Goal: Task Accomplishment & Management: Manage account settings

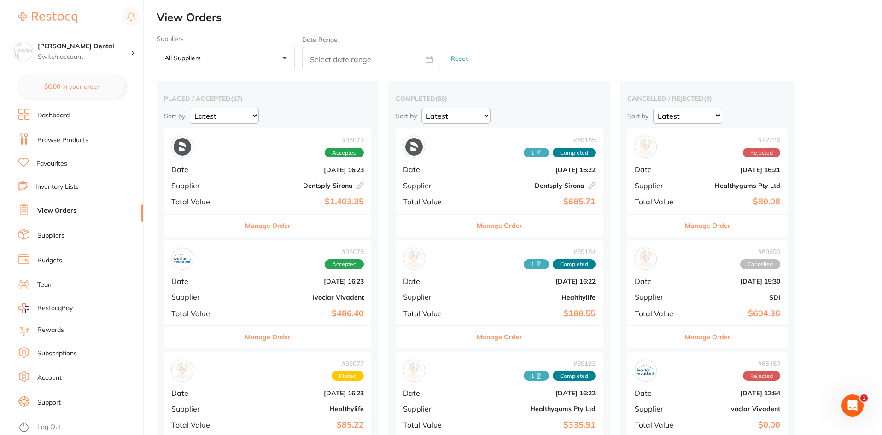
click at [333, 53] on input "text" at bounding box center [371, 58] width 138 height 23
select select "8"
select select "2025"
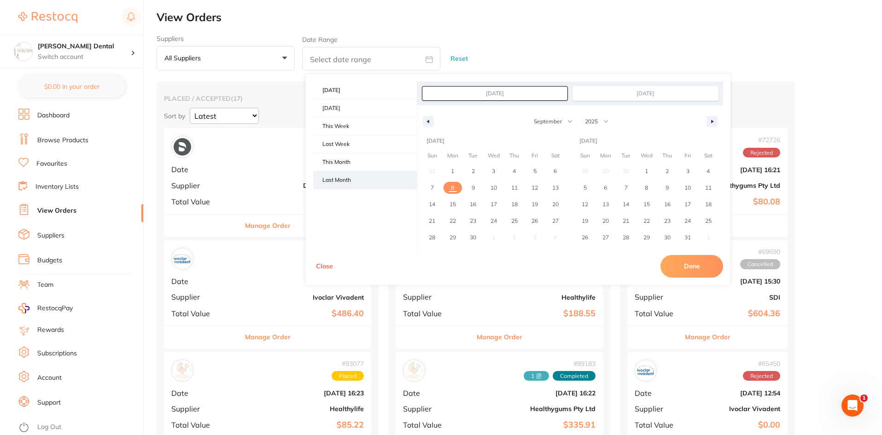
drag, startPoint x: 333, startPoint y: 179, endPoint x: 346, endPoint y: 179, distance: 13.4
click at [334, 179] on span "Last Month" at bounding box center [365, 180] width 104 height 18
type input "[DATE]"
select select "7"
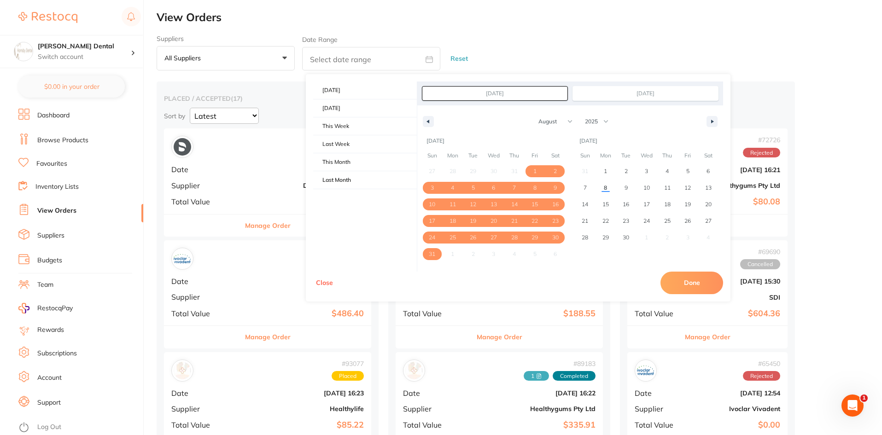
click at [700, 278] on button "Done" at bounding box center [692, 283] width 63 height 22
type input "[DATE] to [DATE]"
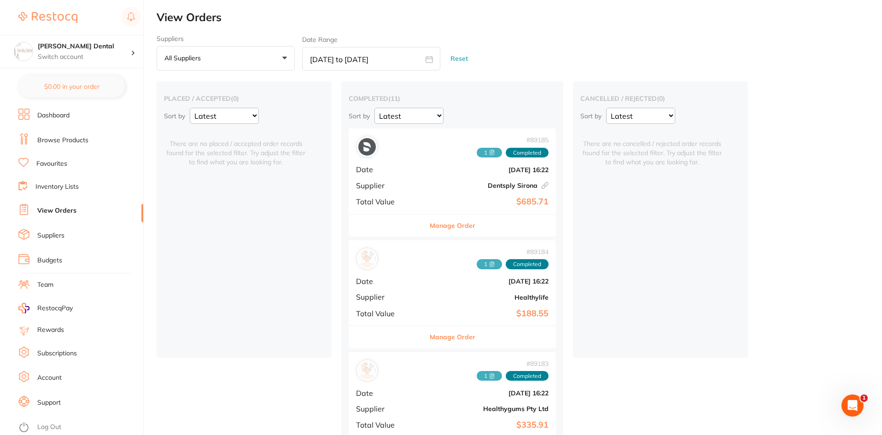
click at [477, 153] on span "1" at bounding box center [489, 153] width 25 height 10
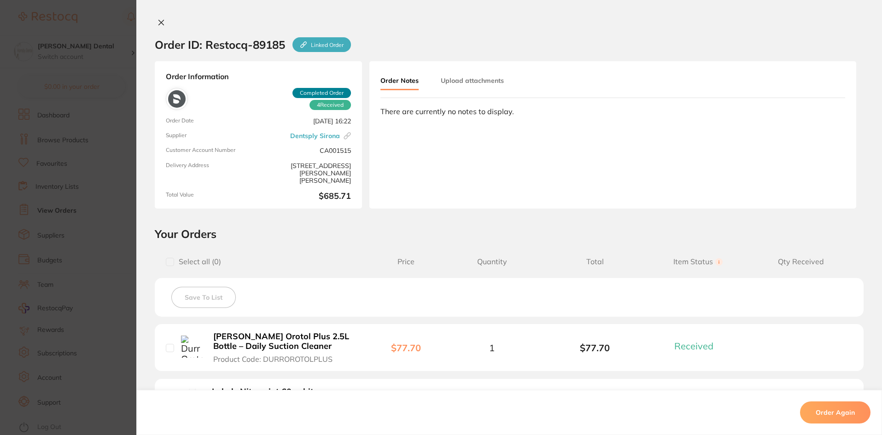
click at [491, 82] on button "Upload attachments" at bounding box center [472, 80] width 63 height 17
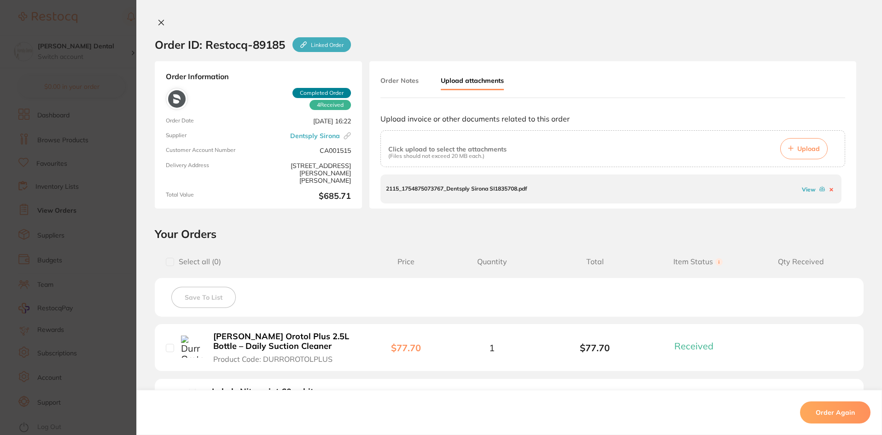
click at [805, 189] on link "View" at bounding box center [809, 189] width 14 height 7
click at [159, 20] on icon at bounding box center [161, 22] width 5 height 5
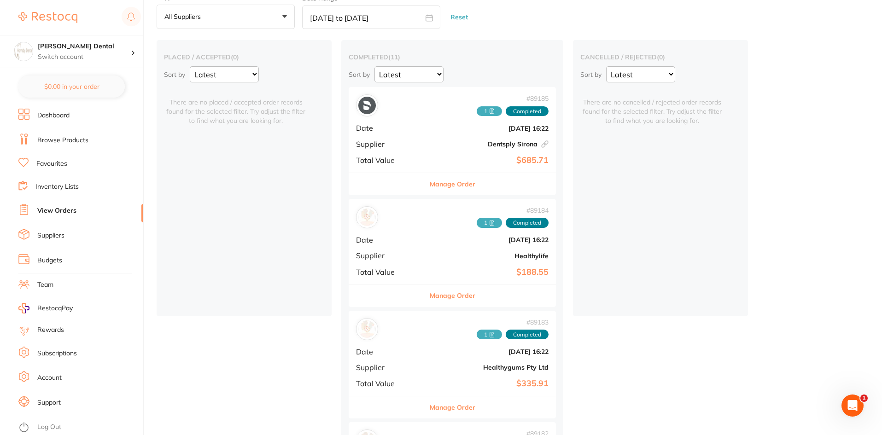
scroll to position [46, 0]
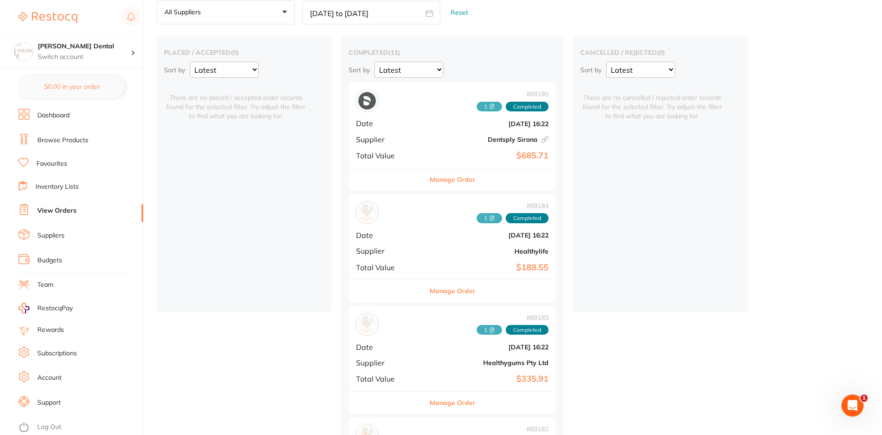
click at [490, 219] on icon at bounding box center [492, 218] width 4 height 5
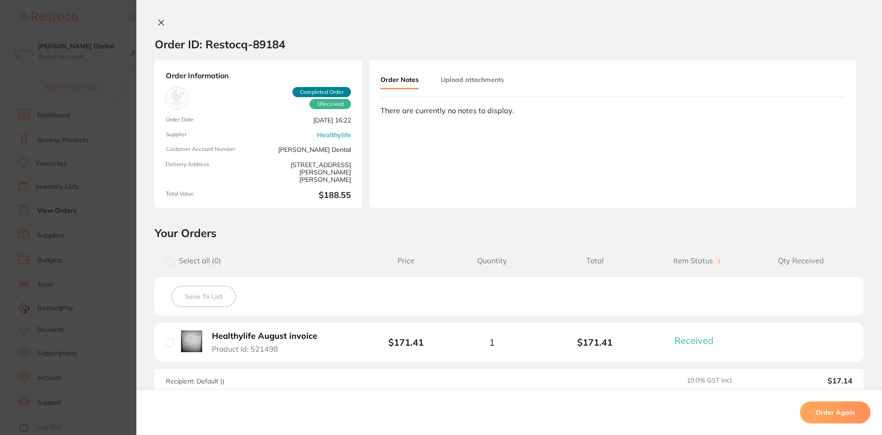
click at [475, 82] on button "Upload attachments" at bounding box center [472, 79] width 63 height 17
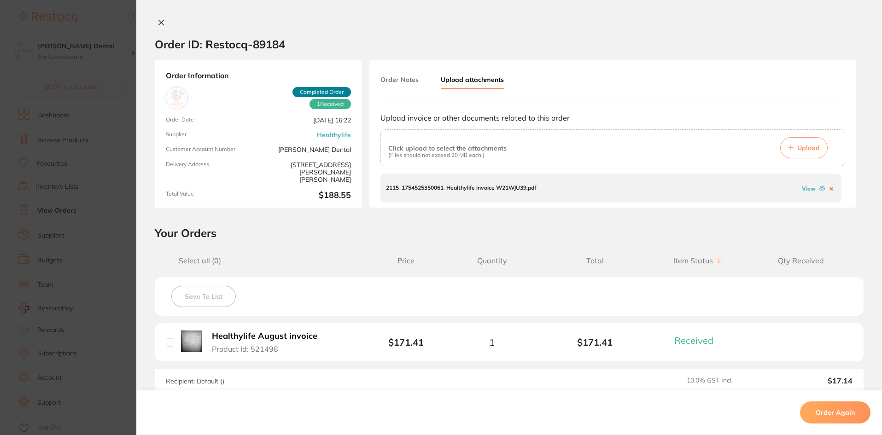
click at [806, 190] on link "View" at bounding box center [809, 188] width 14 height 7
click at [159, 24] on icon at bounding box center [161, 22] width 5 height 5
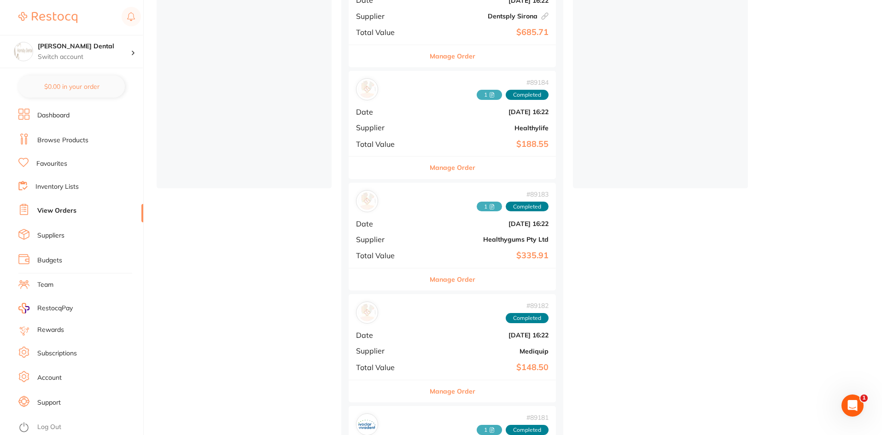
scroll to position [184, 0]
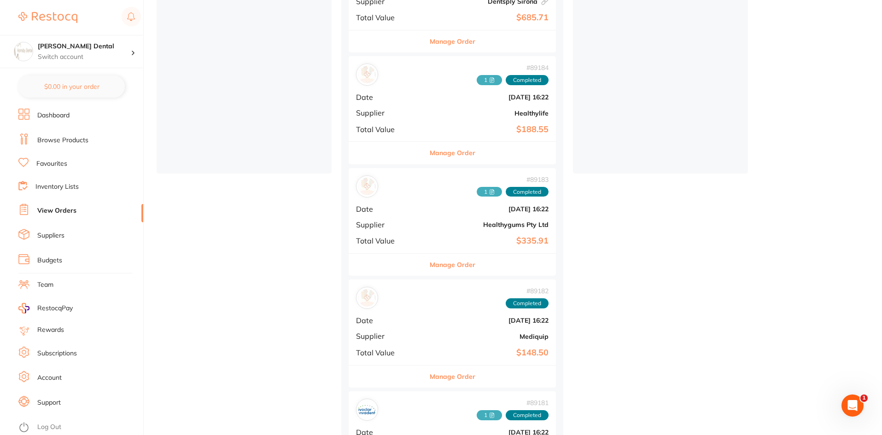
click at [489, 191] on icon at bounding box center [492, 192] width 6 height 6
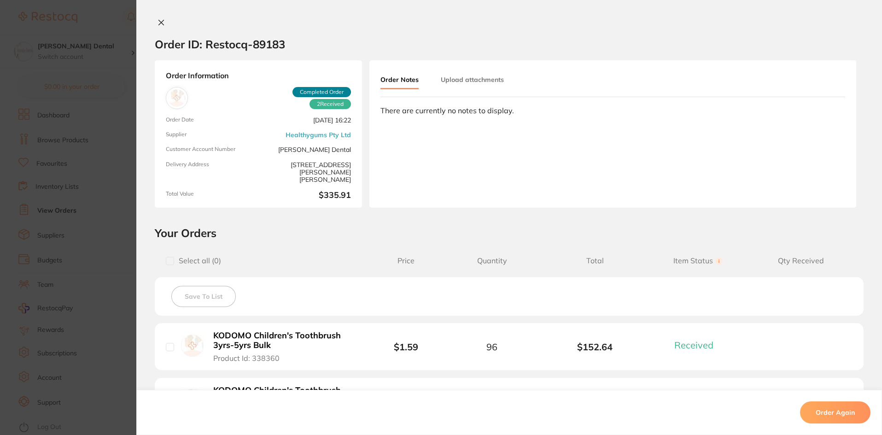
click at [477, 82] on button "Upload attachments" at bounding box center [472, 79] width 63 height 17
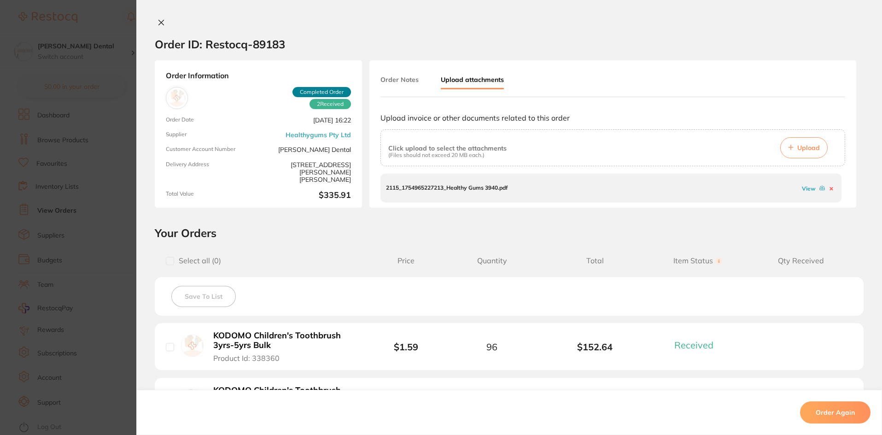
click at [158, 25] on icon at bounding box center [161, 22] width 7 height 7
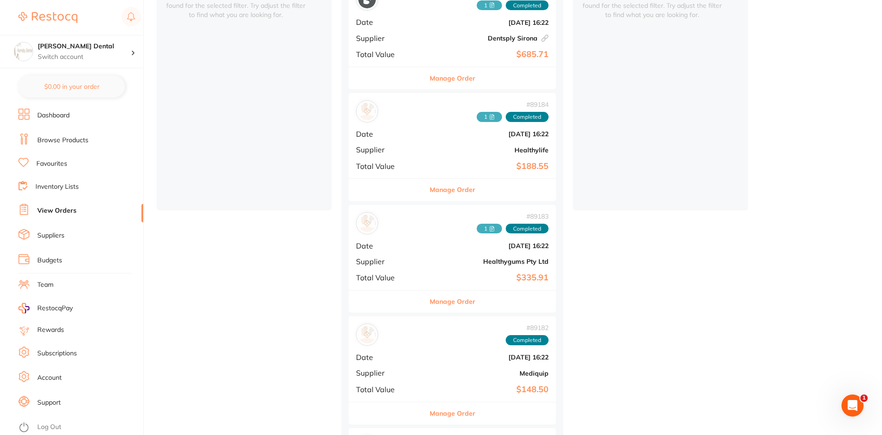
scroll to position [184, 0]
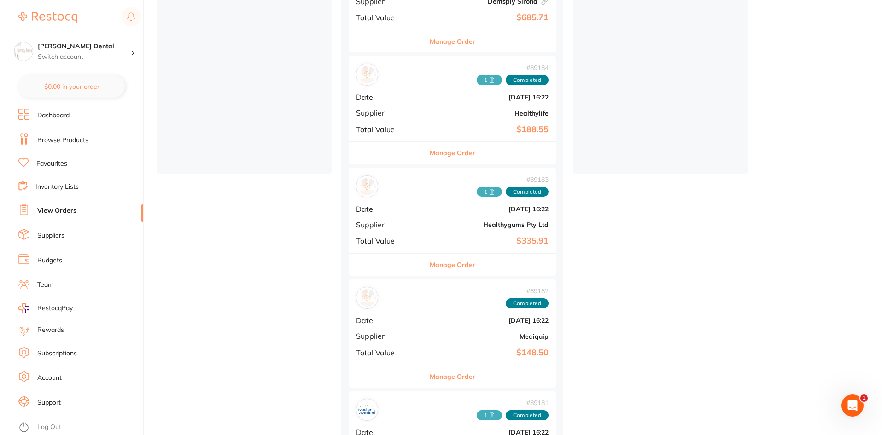
click at [477, 192] on span "1" at bounding box center [489, 192] width 25 height 10
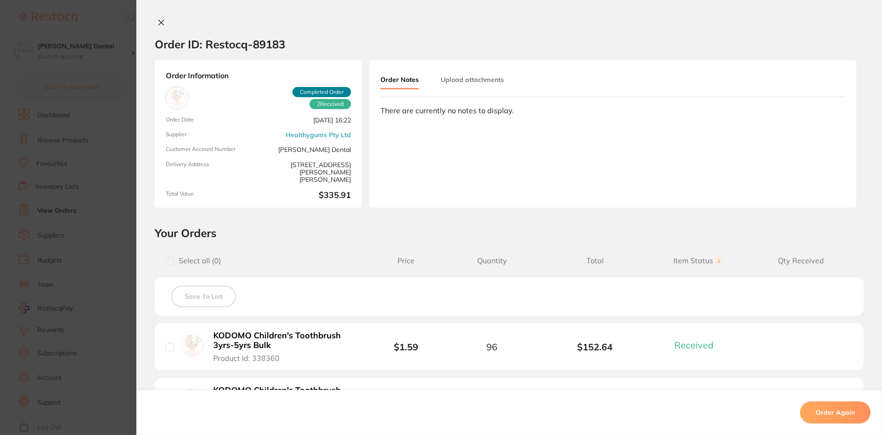
click at [483, 78] on button "Upload attachments" at bounding box center [472, 79] width 63 height 17
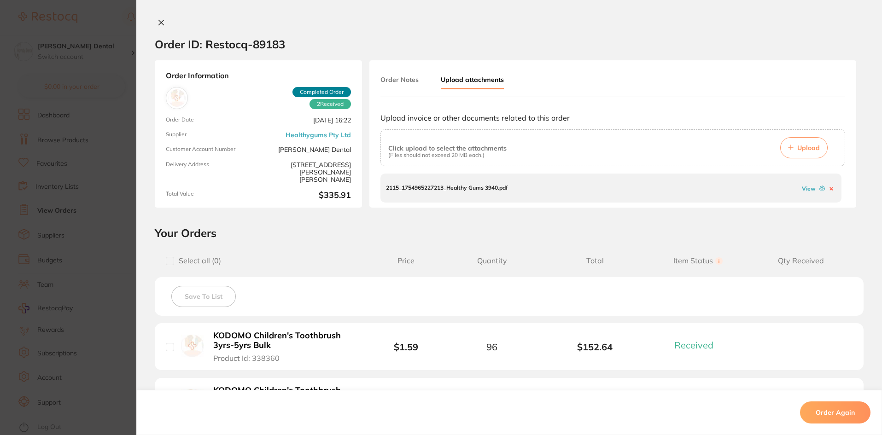
click at [810, 189] on link "View" at bounding box center [809, 188] width 14 height 7
click at [159, 22] on icon at bounding box center [161, 22] width 5 height 5
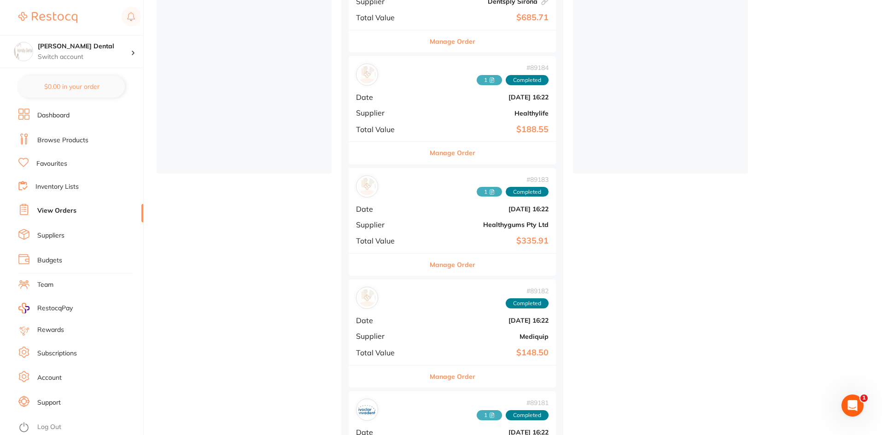
click at [477, 77] on span "1" at bounding box center [489, 80] width 25 height 10
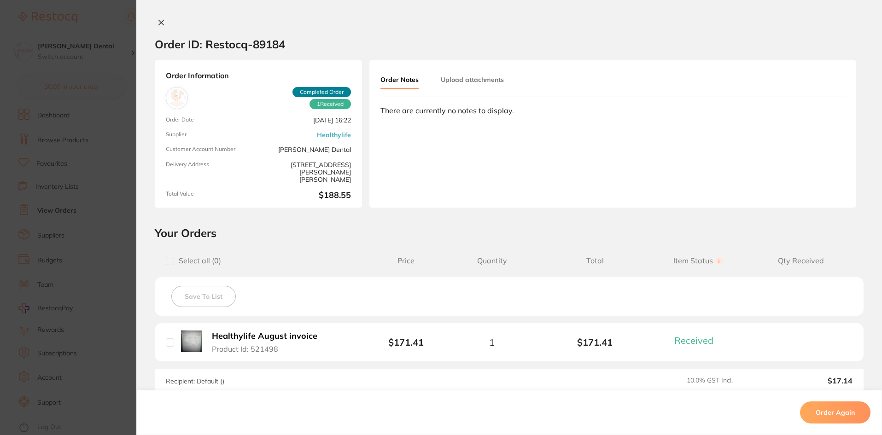
click at [491, 83] on button "Upload attachments" at bounding box center [472, 79] width 63 height 17
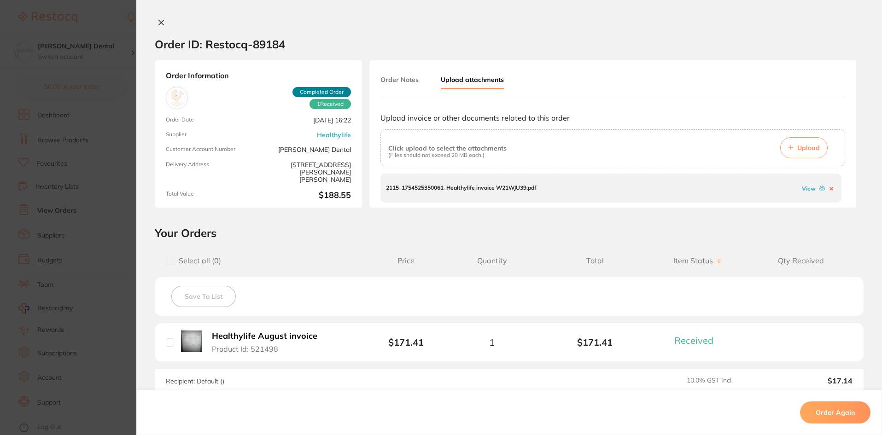
click at [804, 190] on link "View" at bounding box center [809, 188] width 14 height 7
click at [167, 27] on div at bounding box center [509, 23] width 746 height 10
click at [159, 23] on icon at bounding box center [161, 22] width 5 height 5
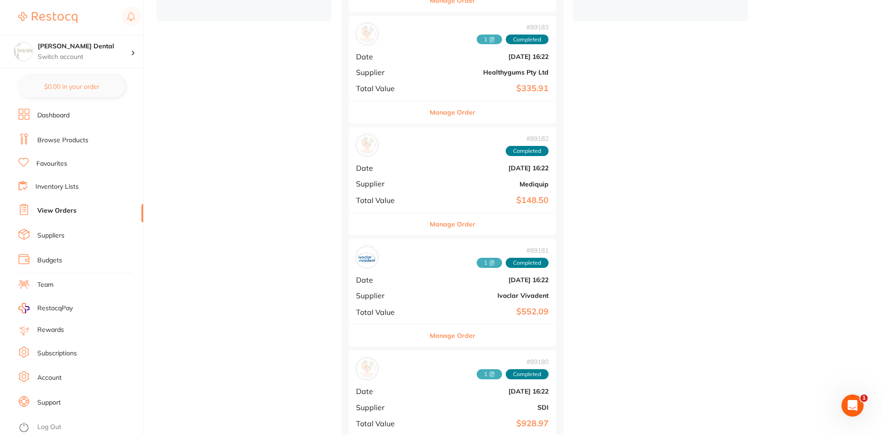
scroll to position [369, 0]
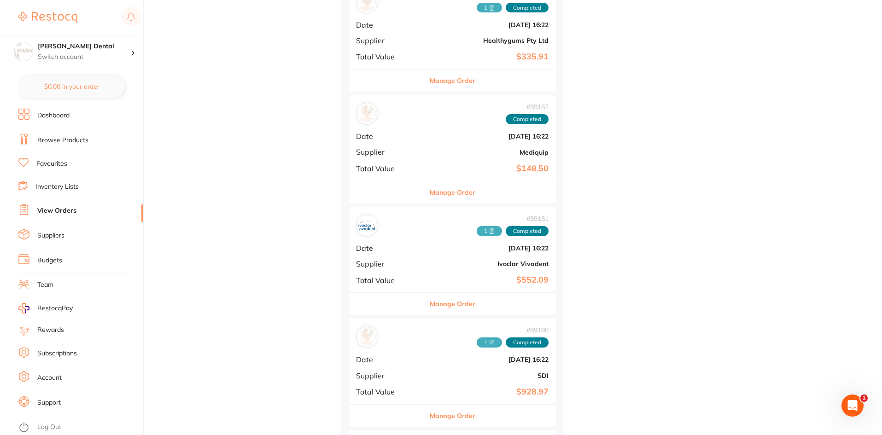
click at [477, 230] on span "1" at bounding box center [489, 231] width 25 height 10
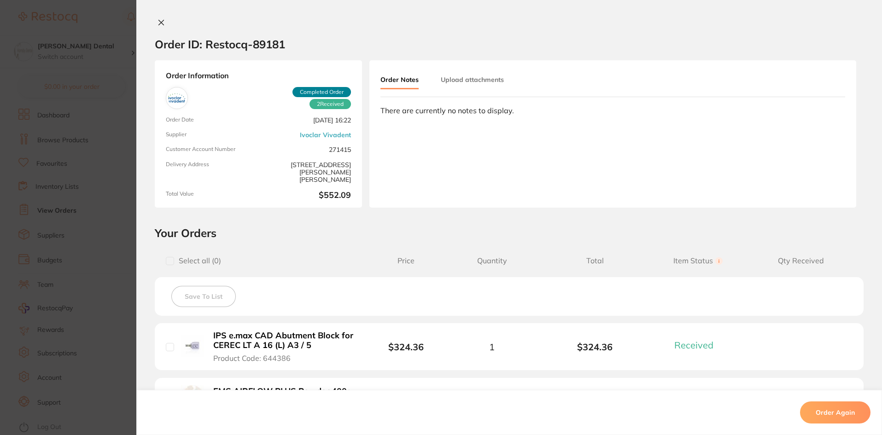
click at [480, 79] on button "Upload attachments" at bounding box center [472, 79] width 63 height 17
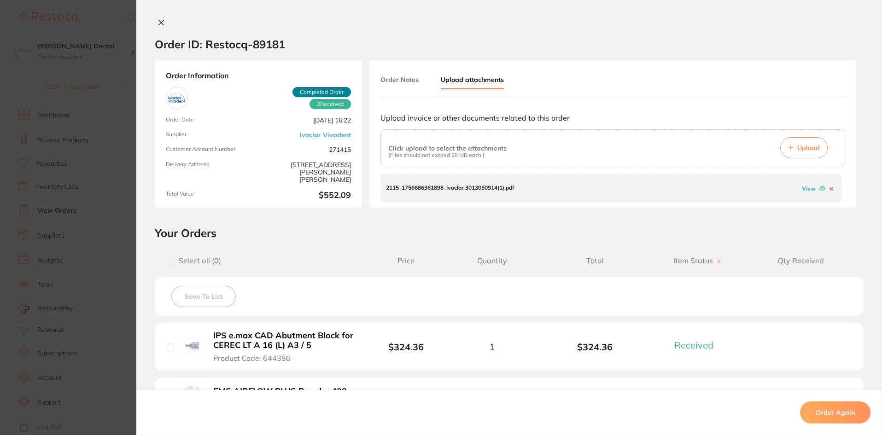
click at [805, 187] on link "View" at bounding box center [809, 188] width 14 height 7
click at [158, 19] on icon at bounding box center [161, 22] width 7 height 7
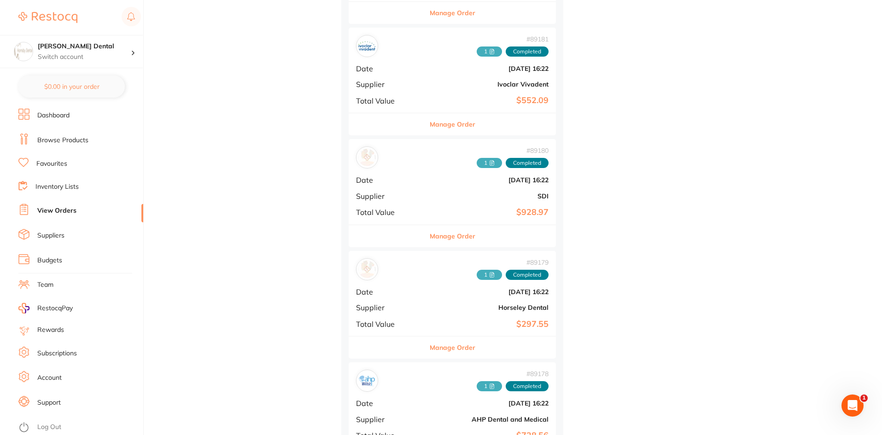
scroll to position [553, 0]
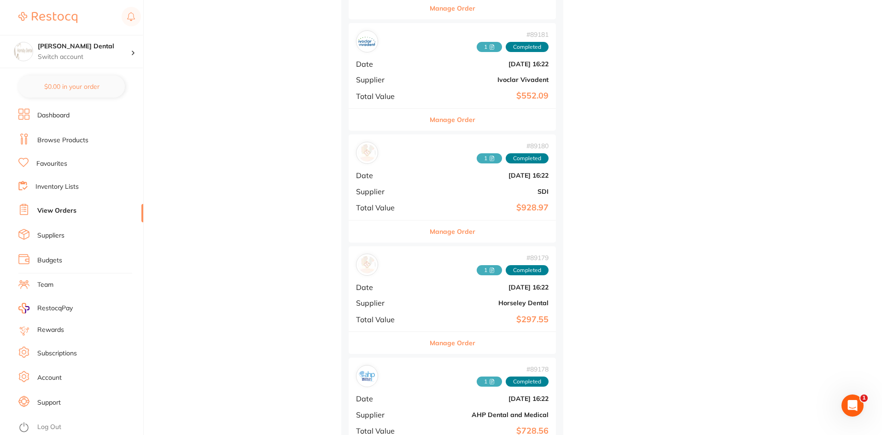
click at [477, 155] on span "1" at bounding box center [489, 158] width 25 height 10
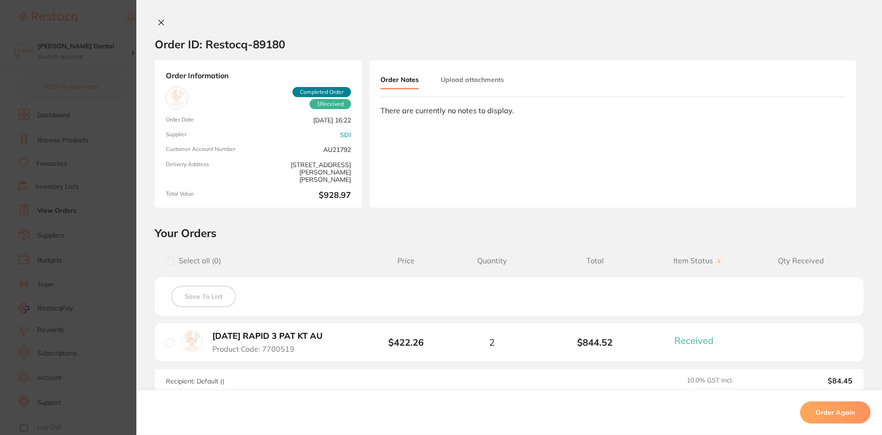
click at [478, 81] on button "Upload attachments" at bounding box center [472, 79] width 63 height 17
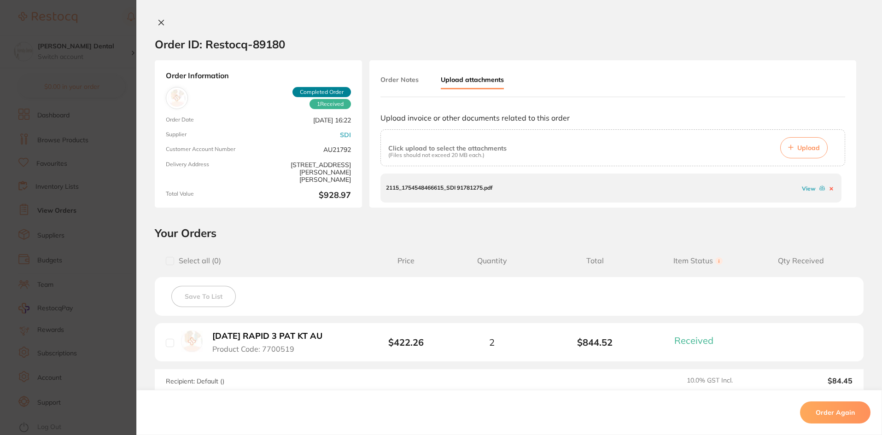
click at [807, 187] on link "View" at bounding box center [809, 188] width 14 height 7
click at [156, 18] on div "Order ID: Restocq- 89180 Order Information 1 Received Completed Order Order Dat…" at bounding box center [509, 217] width 746 height 435
click at [158, 20] on icon at bounding box center [161, 22] width 7 height 7
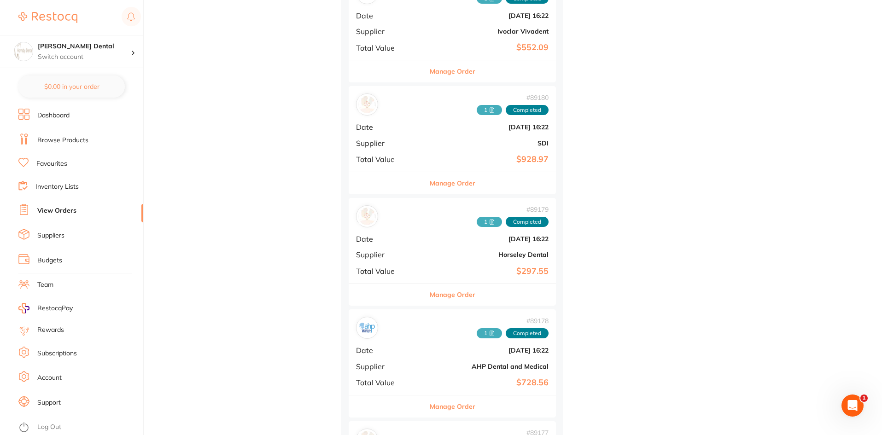
scroll to position [645, 0]
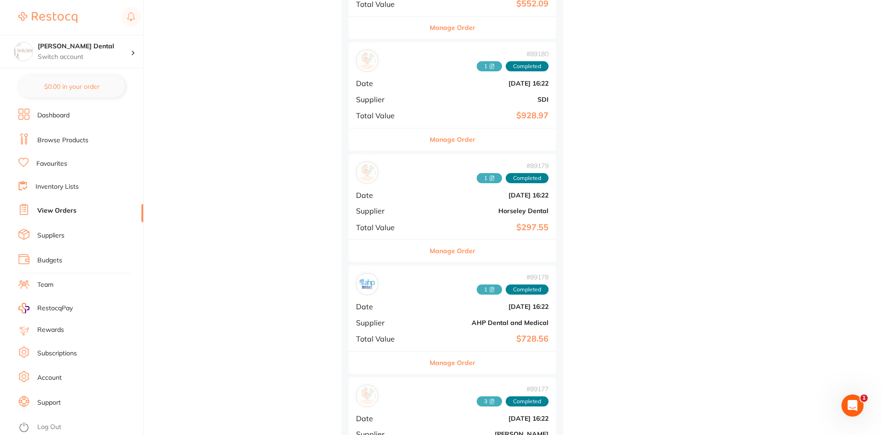
click at [477, 178] on span "1" at bounding box center [489, 178] width 25 height 10
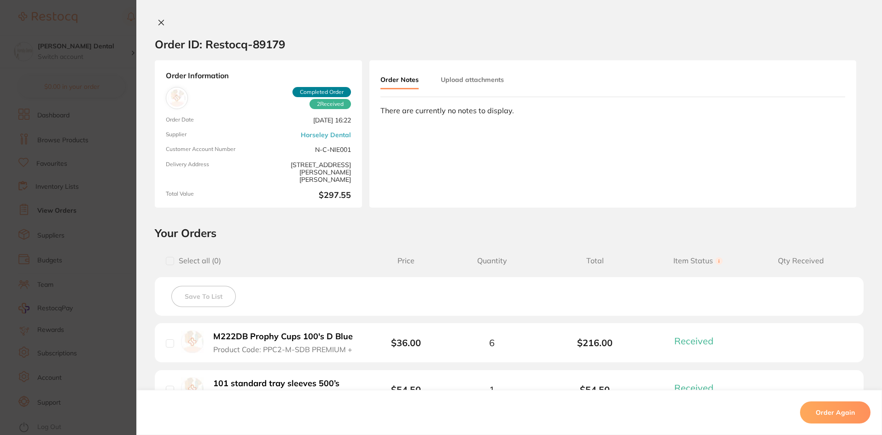
click at [474, 82] on button "Upload attachments" at bounding box center [472, 79] width 63 height 17
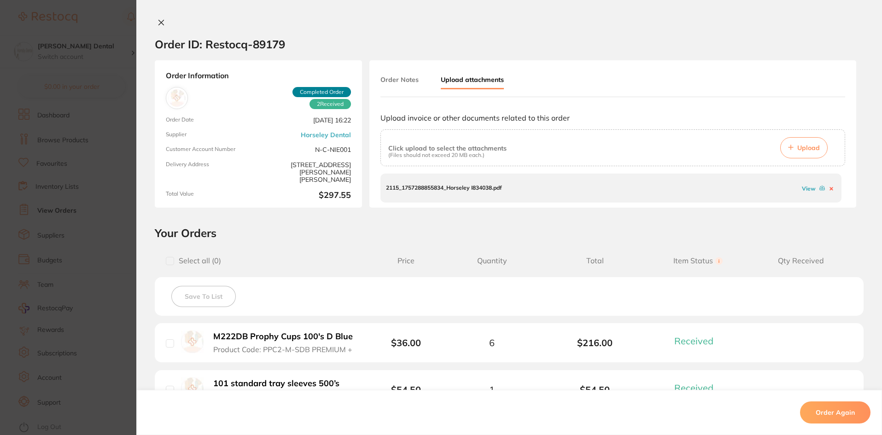
click at [806, 191] on link "View" at bounding box center [809, 188] width 14 height 7
click at [159, 23] on icon at bounding box center [161, 22] width 5 height 5
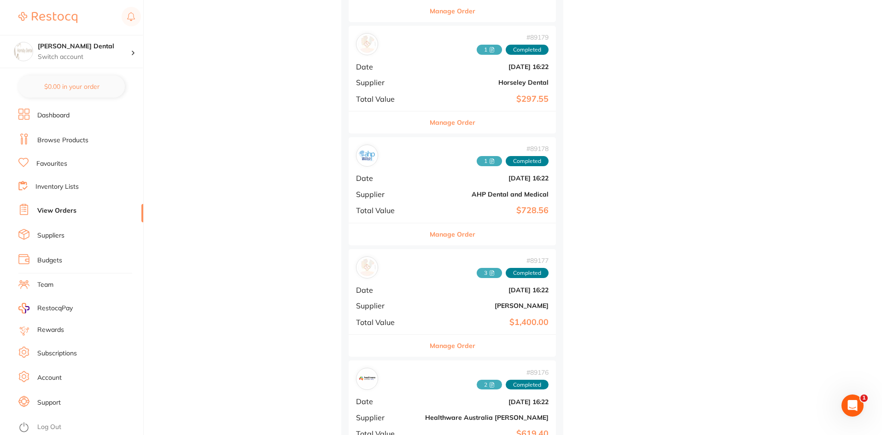
scroll to position [783, 0]
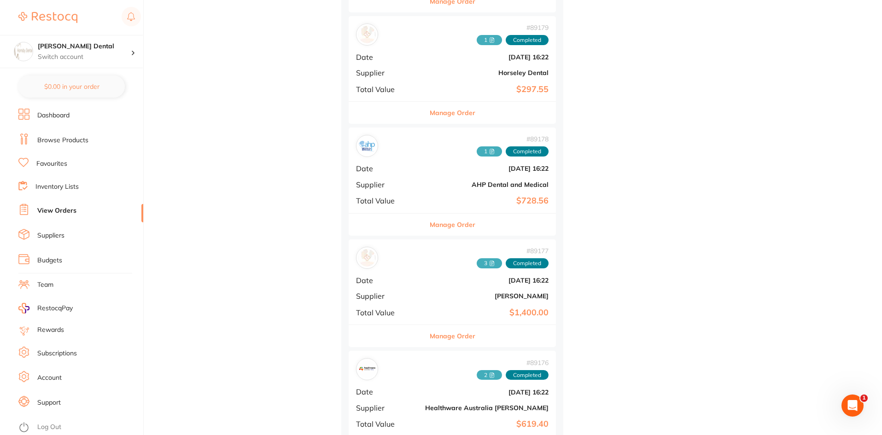
click at [477, 152] on span "1" at bounding box center [489, 151] width 25 height 10
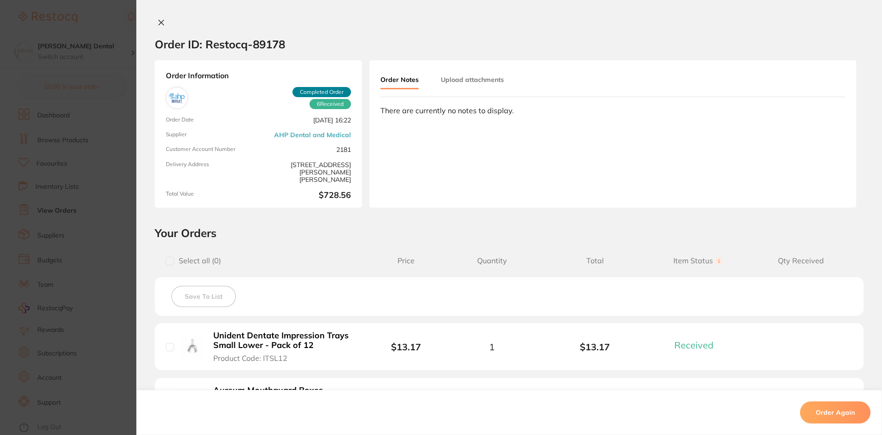
click at [470, 84] on button "Upload attachments" at bounding box center [472, 79] width 63 height 17
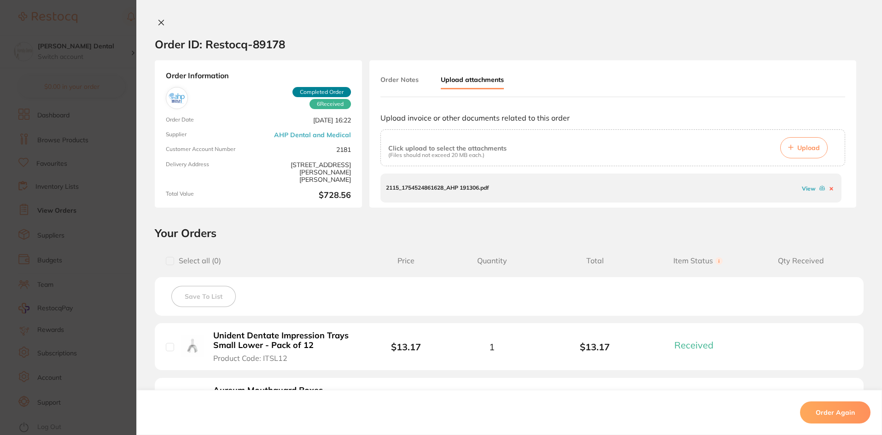
click at [803, 192] on div "View" at bounding box center [818, 188] width 36 height 9
click at [805, 191] on link "View" at bounding box center [809, 188] width 14 height 7
click at [162, 21] on icon at bounding box center [161, 22] width 7 height 7
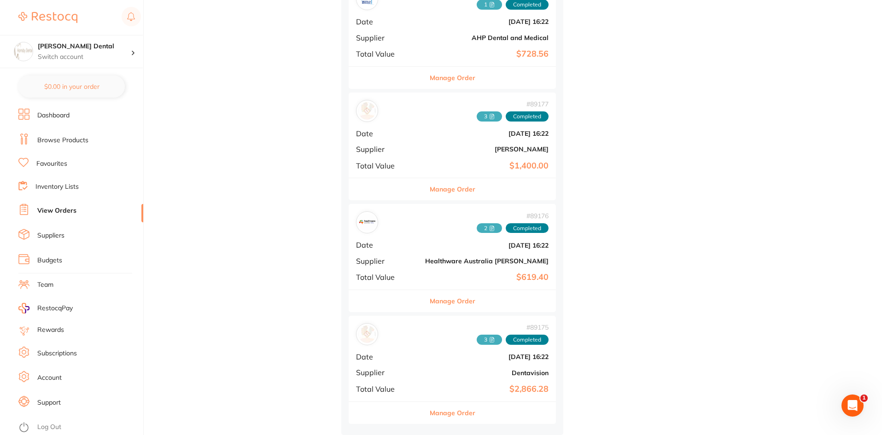
scroll to position [932, 0]
click at [477, 117] on span "3" at bounding box center [489, 116] width 25 height 10
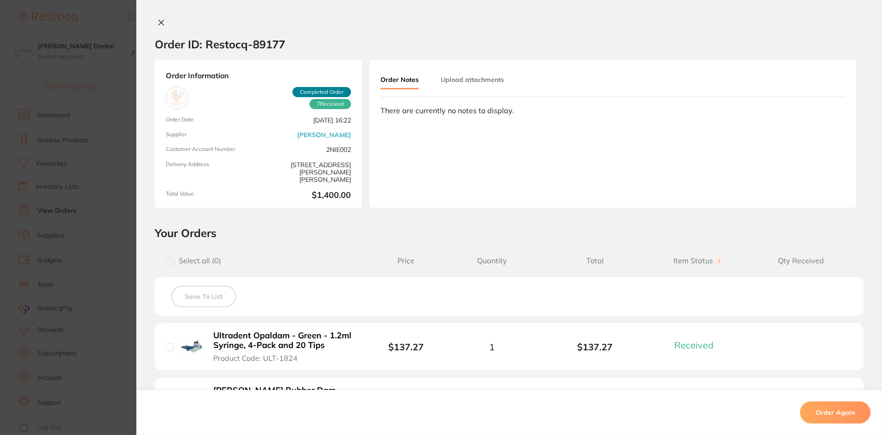
click at [478, 79] on button "Upload attachments" at bounding box center [472, 79] width 63 height 17
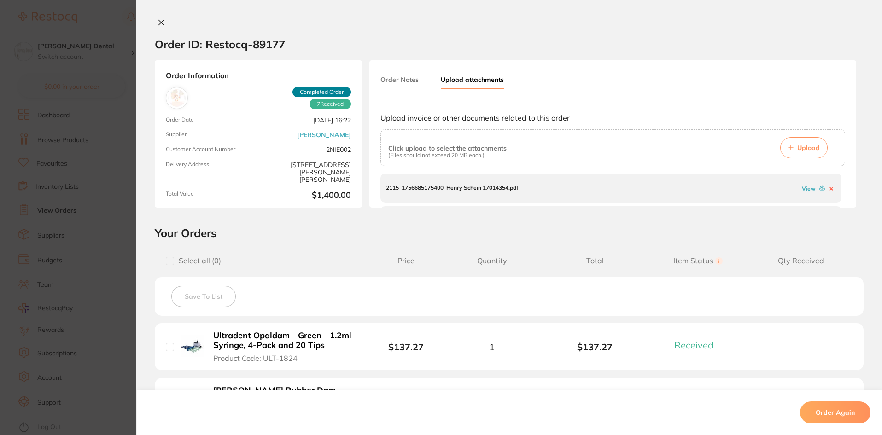
click at [805, 190] on link "View" at bounding box center [809, 188] width 14 height 7
click at [802, 193] on link "View" at bounding box center [809, 194] width 14 height 7
click at [805, 194] on link "View" at bounding box center [809, 193] width 14 height 7
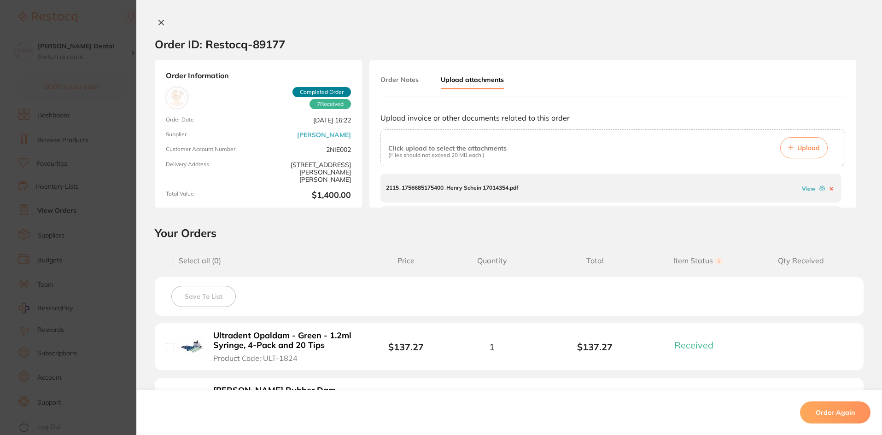
click at [159, 24] on icon at bounding box center [161, 22] width 5 height 5
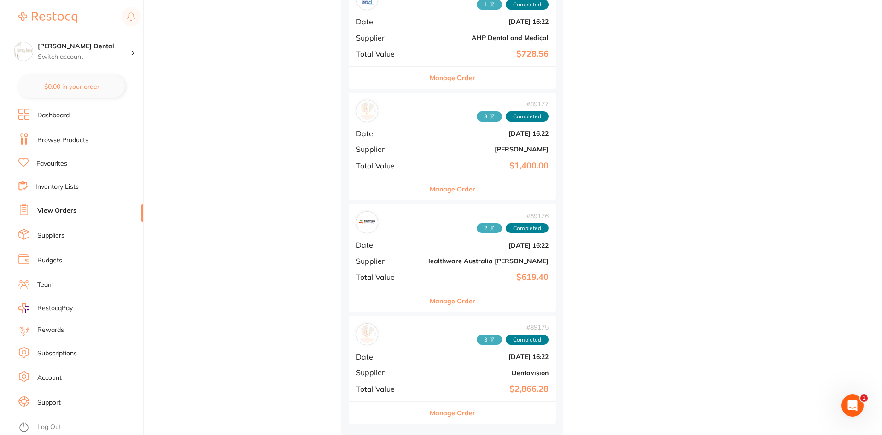
click at [493, 114] on icon at bounding box center [493, 114] width 1 height 1
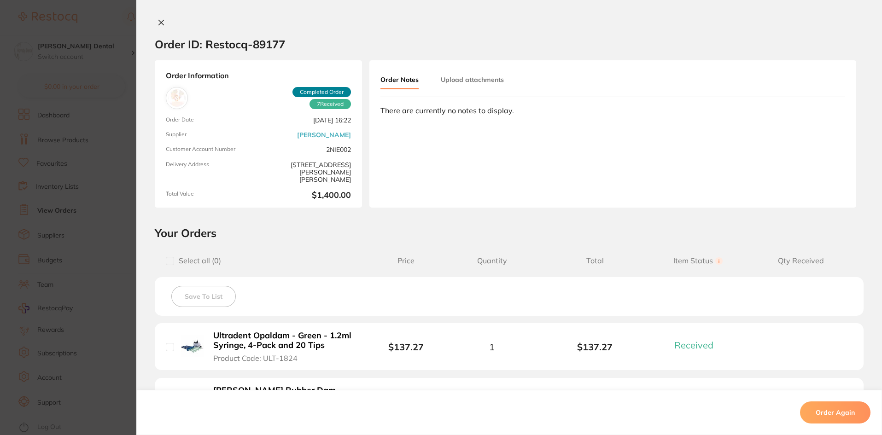
click at [468, 83] on button "Upload attachments" at bounding box center [472, 79] width 63 height 17
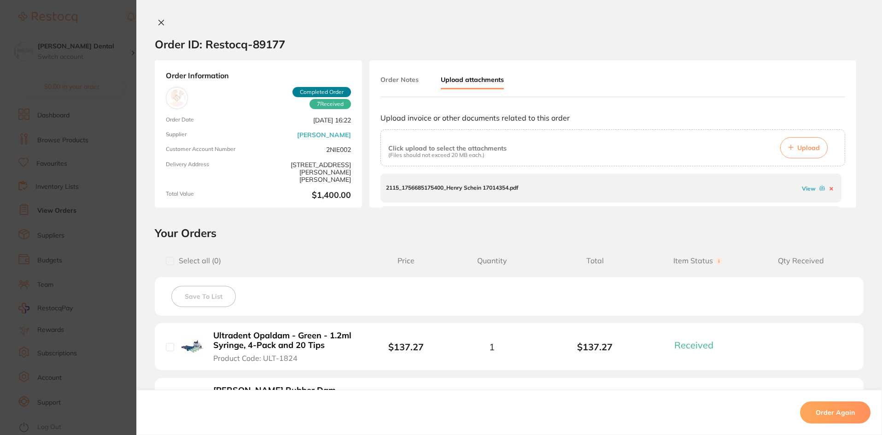
click at [804, 190] on link "View" at bounding box center [809, 188] width 14 height 7
click at [802, 193] on link "View" at bounding box center [809, 193] width 14 height 7
click at [158, 23] on icon at bounding box center [161, 22] width 7 height 7
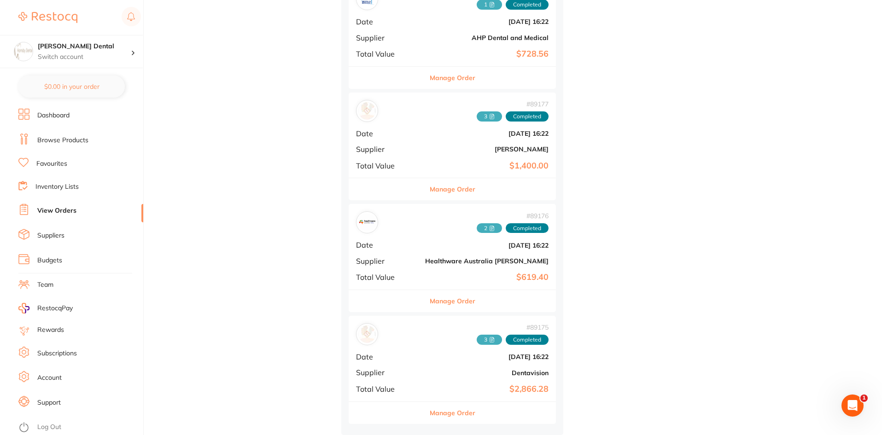
click at [489, 227] on icon at bounding box center [492, 229] width 6 height 6
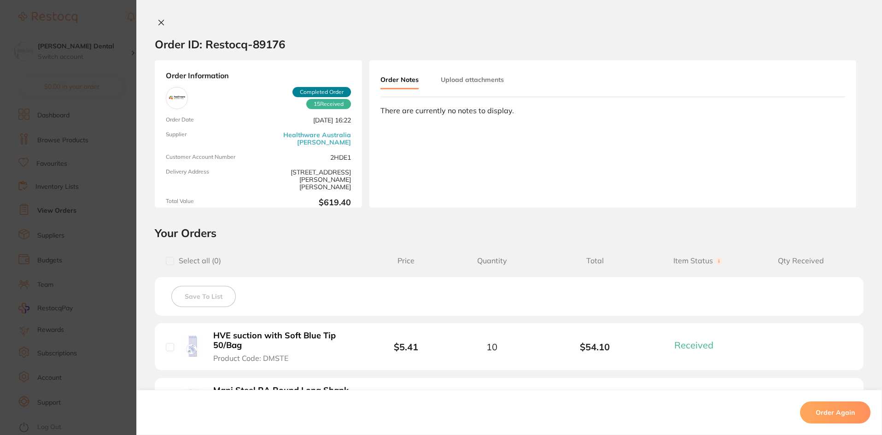
click at [456, 85] on button "Upload attachments" at bounding box center [472, 79] width 63 height 17
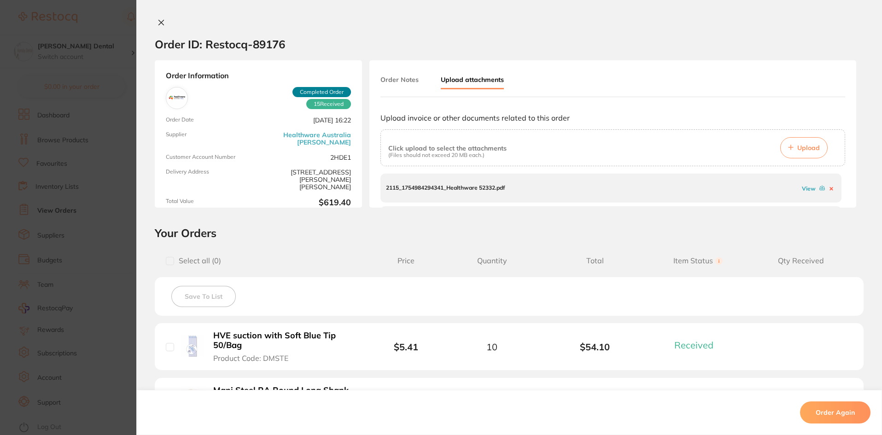
click at [807, 189] on link "View" at bounding box center [809, 188] width 14 height 7
click at [802, 194] on link "View" at bounding box center [809, 192] width 14 height 7
click at [161, 18] on button at bounding box center [161, 23] width 13 height 10
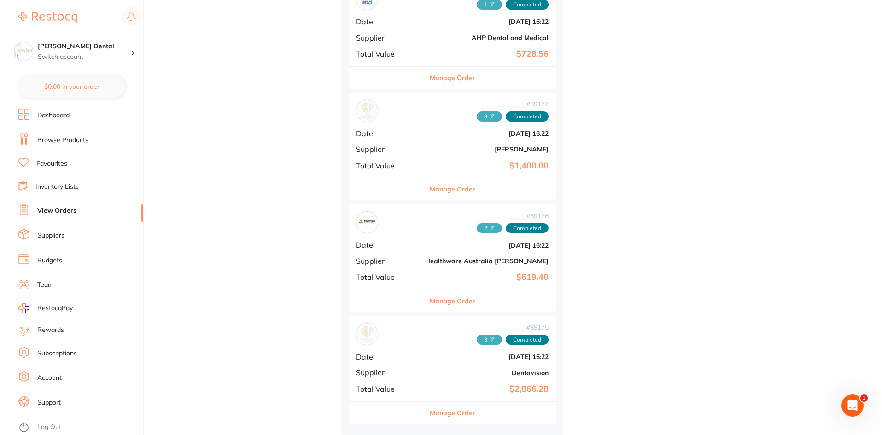
click at [477, 335] on span "3" at bounding box center [489, 340] width 25 height 10
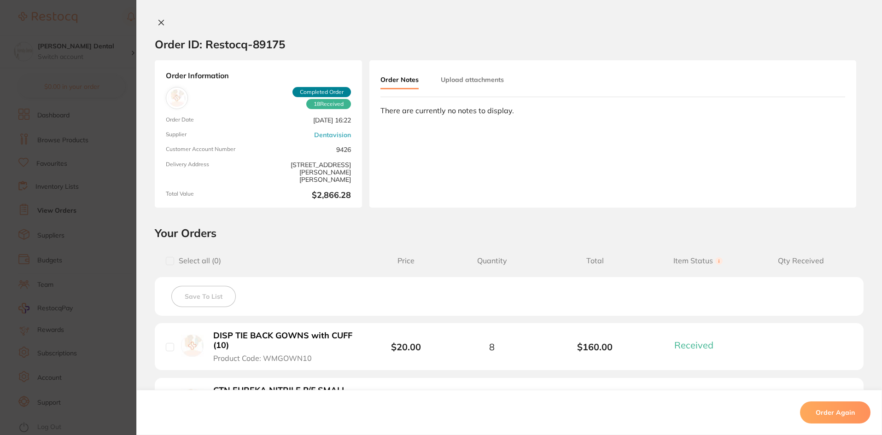
click at [468, 73] on button "Upload attachments" at bounding box center [472, 79] width 63 height 17
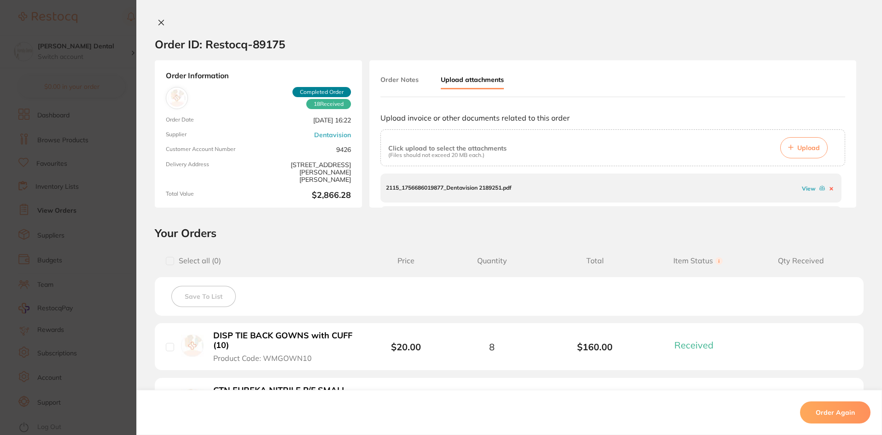
click at [804, 189] on link "View" at bounding box center [809, 188] width 14 height 7
click at [803, 201] on link "View" at bounding box center [809, 200] width 14 height 7
click at [806, 194] on link "View" at bounding box center [809, 193] width 14 height 7
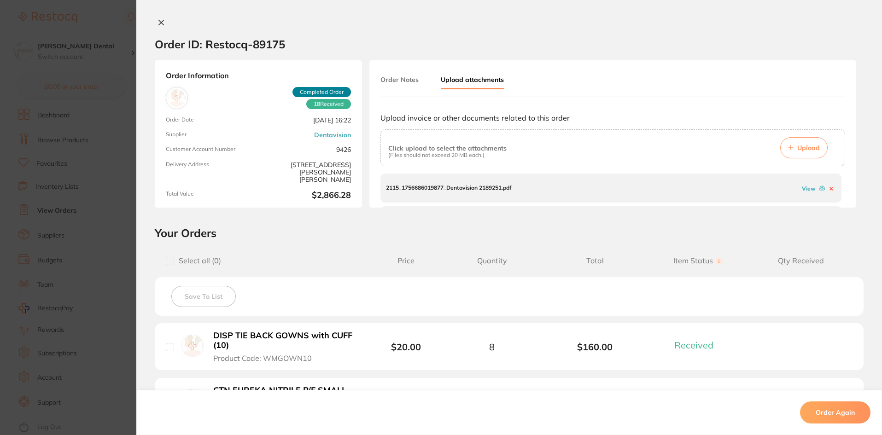
click at [159, 23] on icon at bounding box center [161, 22] width 5 height 5
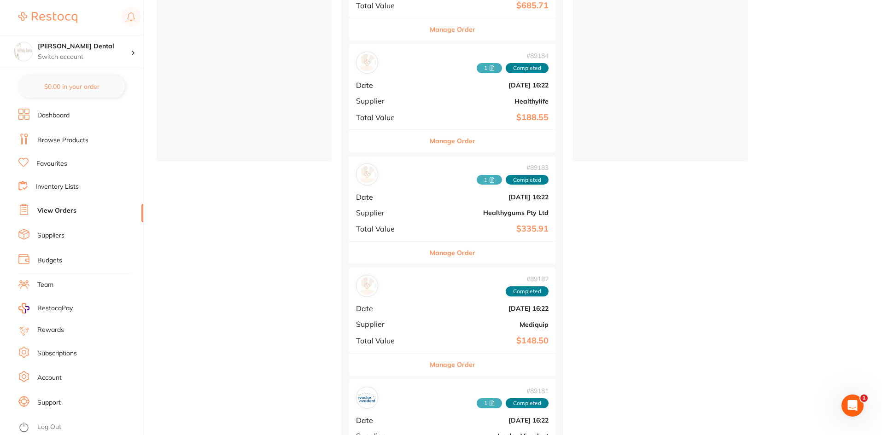
scroll to position [195, 0]
click at [90, 45] on h4 "[PERSON_NAME] Dental" at bounding box center [84, 46] width 93 height 9
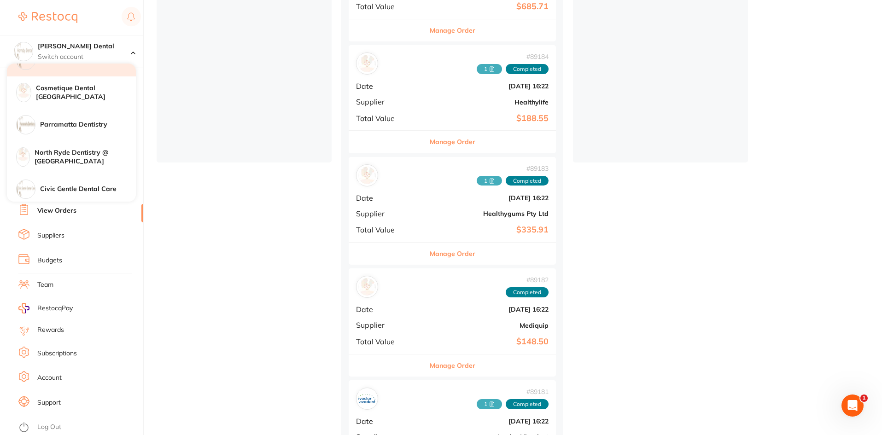
scroll to position [92, 0]
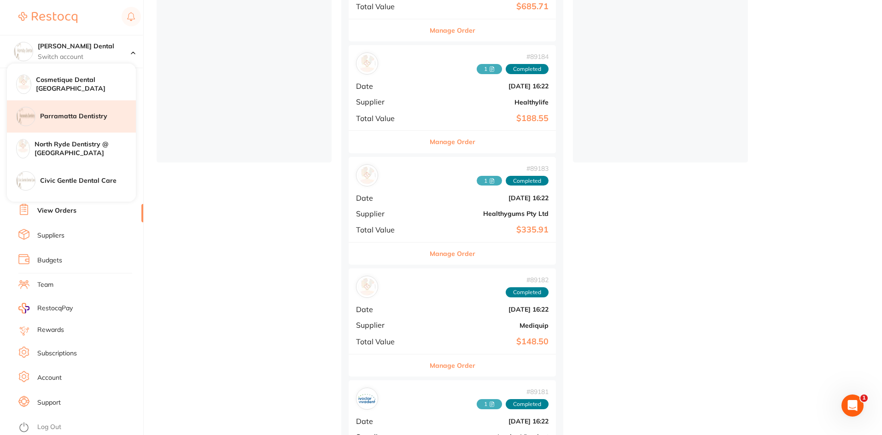
click at [82, 117] on h4 "Parramatta Dentistry" at bounding box center [88, 116] width 96 height 9
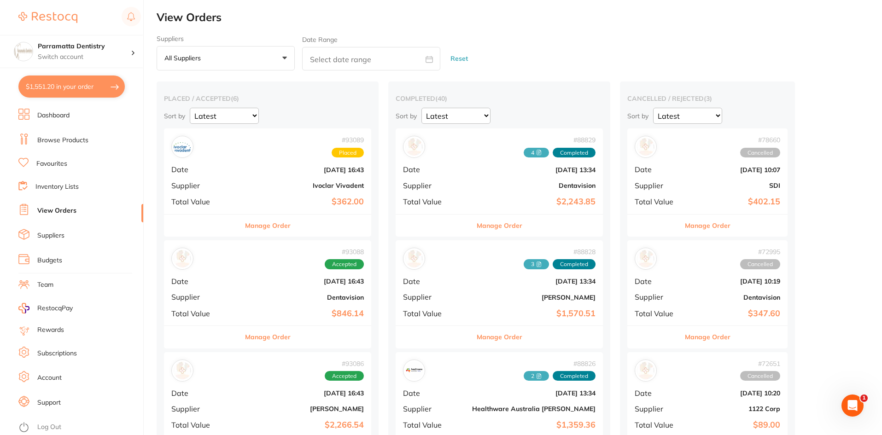
click at [367, 64] on input "text" at bounding box center [371, 58] width 138 height 23
select select "8"
select select "2025"
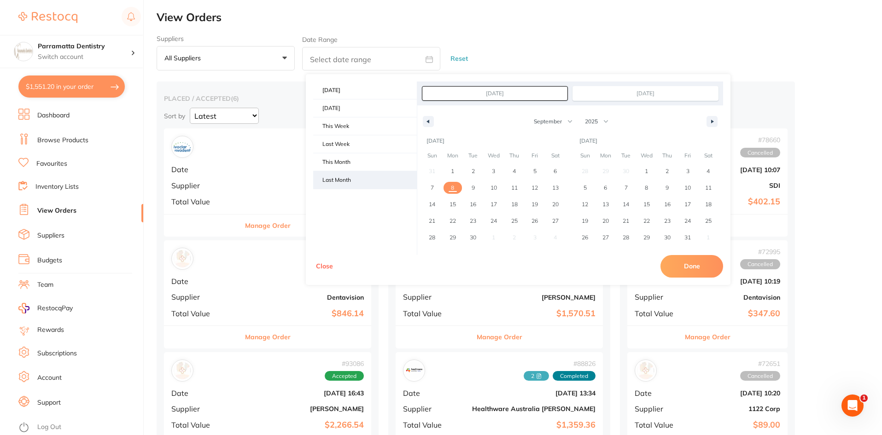
click at [347, 179] on span "Last Month" at bounding box center [365, 180] width 104 height 18
type input "[DATE]"
select select "7"
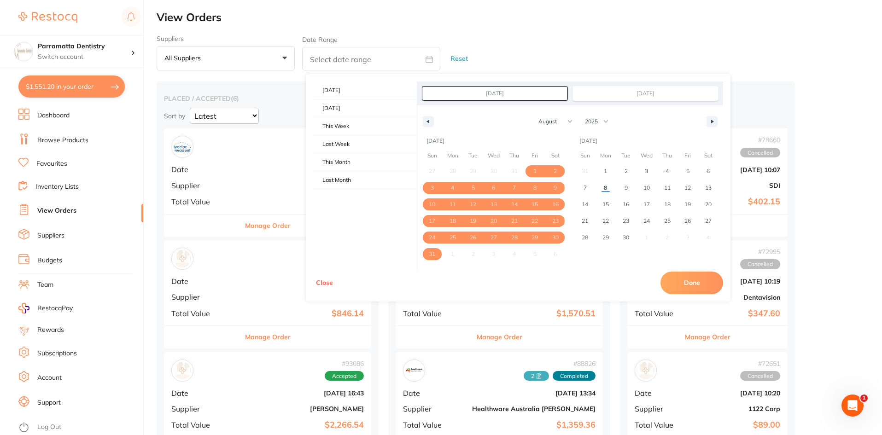
click at [675, 282] on button "Done" at bounding box center [692, 283] width 63 height 22
type input "[DATE] to [DATE]"
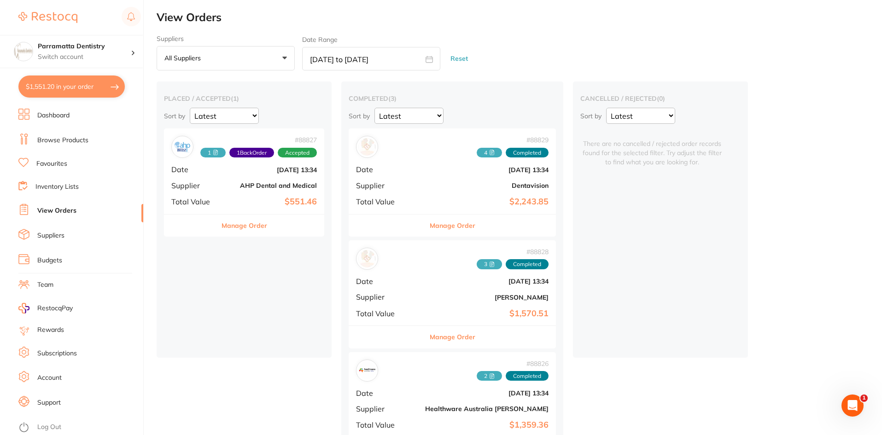
click at [214, 155] on icon at bounding box center [216, 152] width 4 height 5
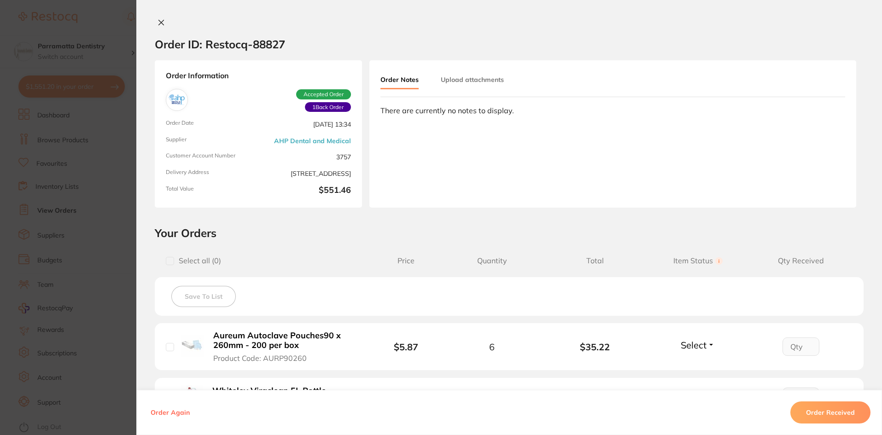
click at [480, 82] on button "Upload attachments" at bounding box center [472, 79] width 63 height 17
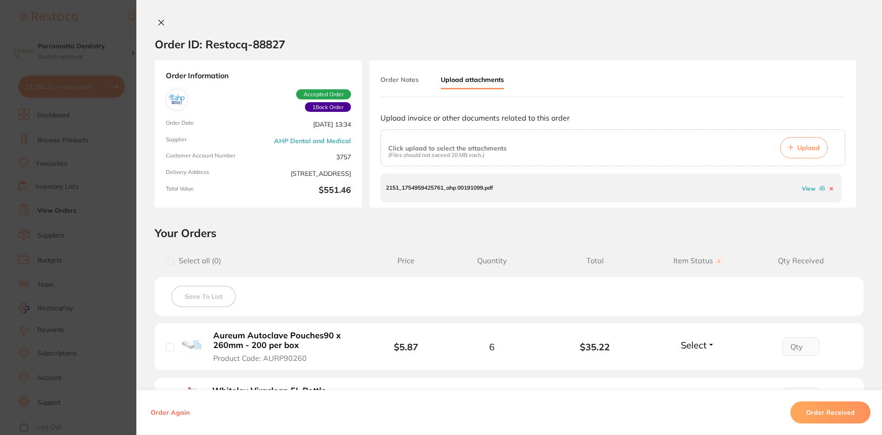
click at [805, 188] on link "View" at bounding box center [809, 188] width 14 height 7
click at [160, 24] on icon at bounding box center [161, 22] width 5 height 5
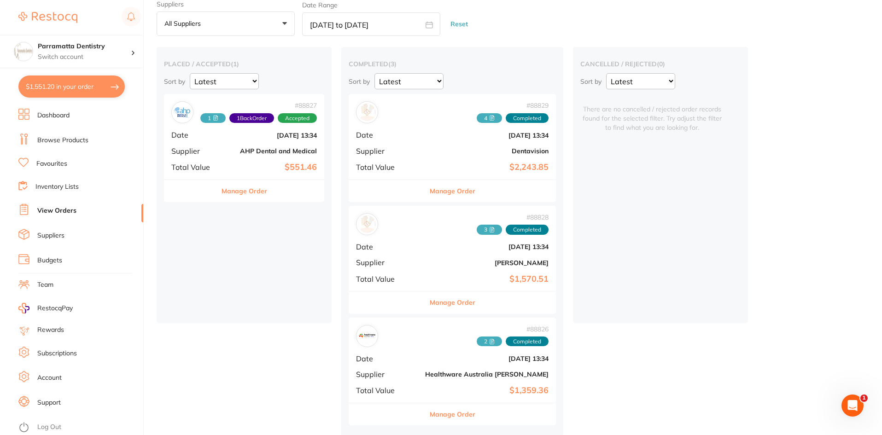
scroll to position [38, 0]
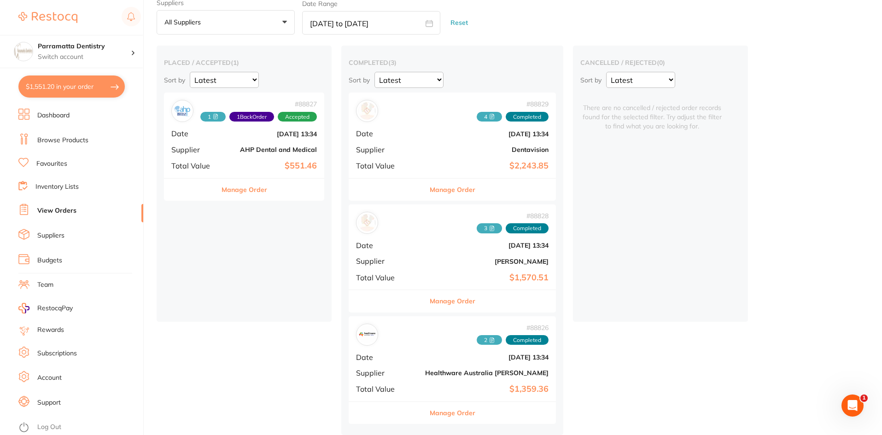
click at [477, 113] on span "4" at bounding box center [489, 117] width 25 height 10
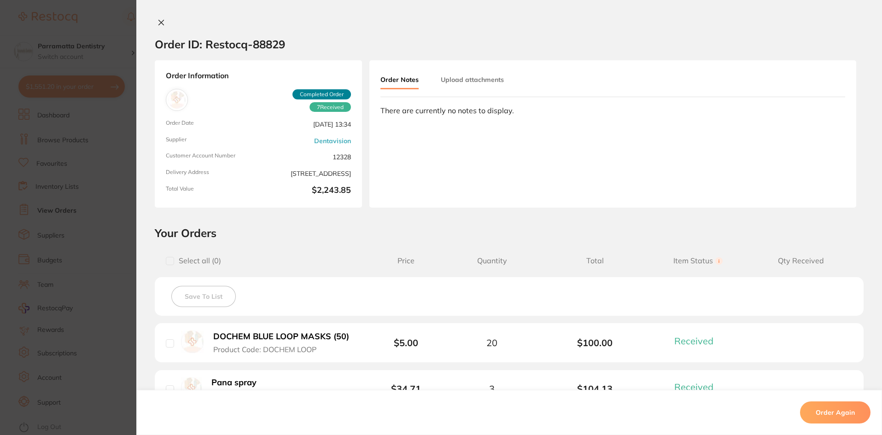
click at [470, 82] on button "Upload attachments" at bounding box center [472, 79] width 63 height 17
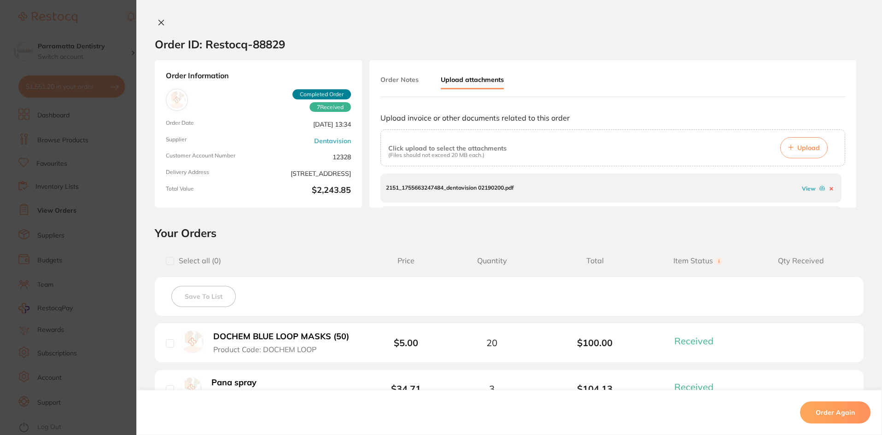
click at [163, 25] on button at bounding box center [161, 23] width 13 height 10
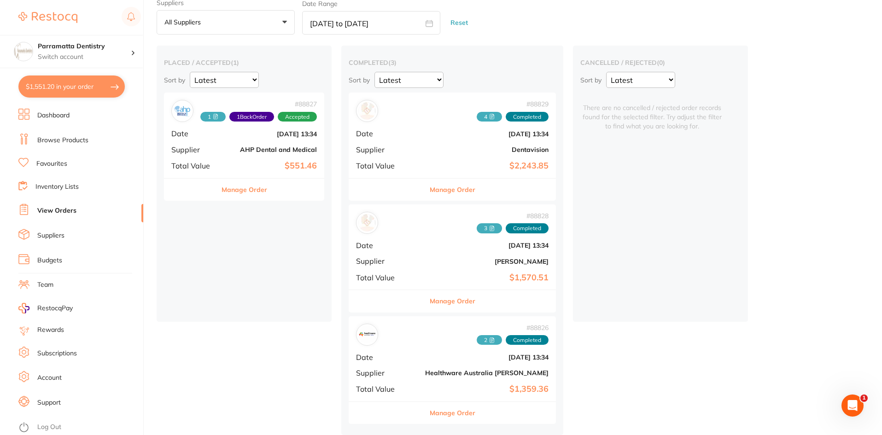
click at [477, 115] on span "4" at bounding box center [489, 117] width 25 height 10
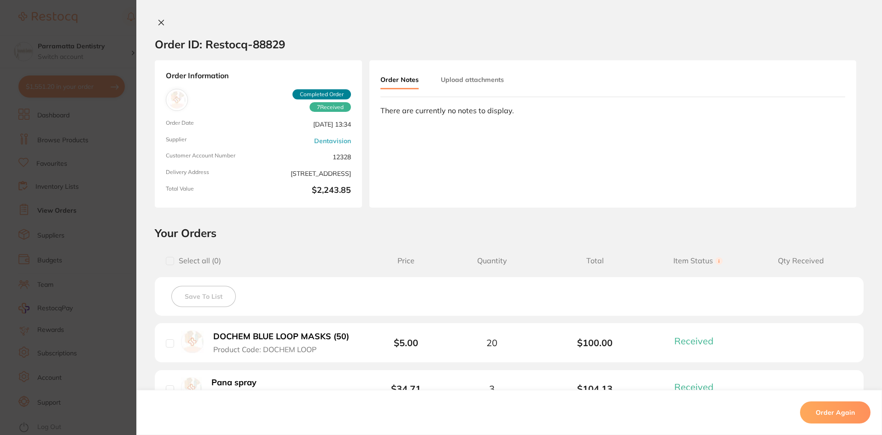
click at [496, 82] on button "Upload attachments" at bounding box center [472, 79] width 63 height 17
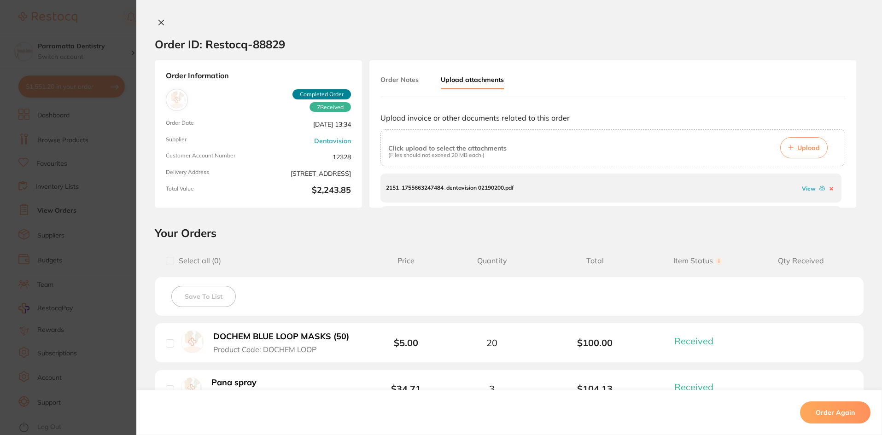
click at [802, 187] on link "View" at bounding box center [809, 188] width 14 height 7
click at [802, 196] on link "View" at bounding box center [809, 196] width 14 height 7
click at [803, 201] on link "View" at bounding box center [809, 199] width 14 height 7
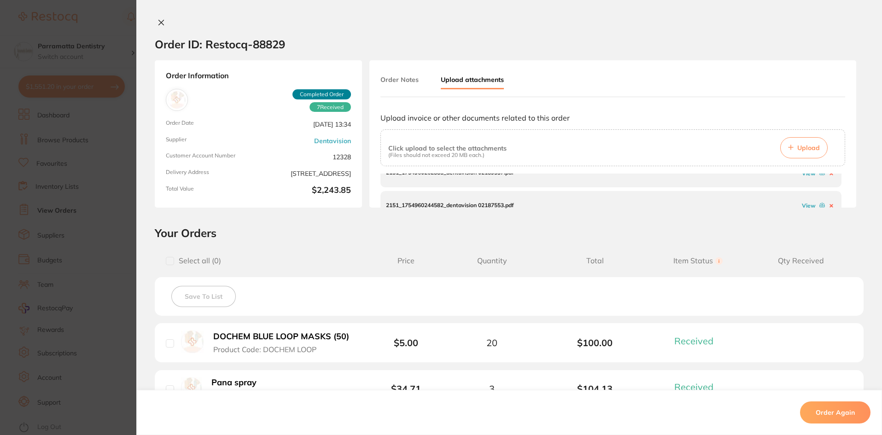
scroll to position [93, 0]
click at [802, 194] on link "View" at bounding box center [809, 192] width 14 height 7
click at [152, 21] on div at bounding box center [509, 23] width 746 height 10
click at [159, 22] on icon at bounding box center [161, 22] width 7 height 7
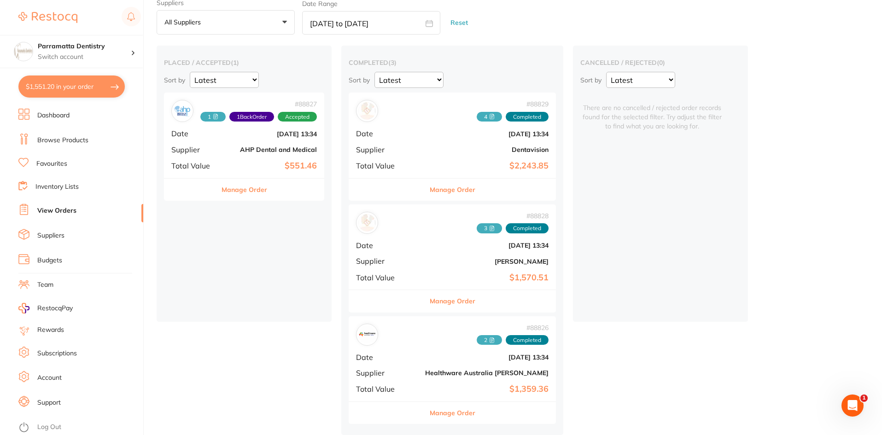
click at [477, 226] on span "3" at bounding box center [489, 228] width 25 height 10
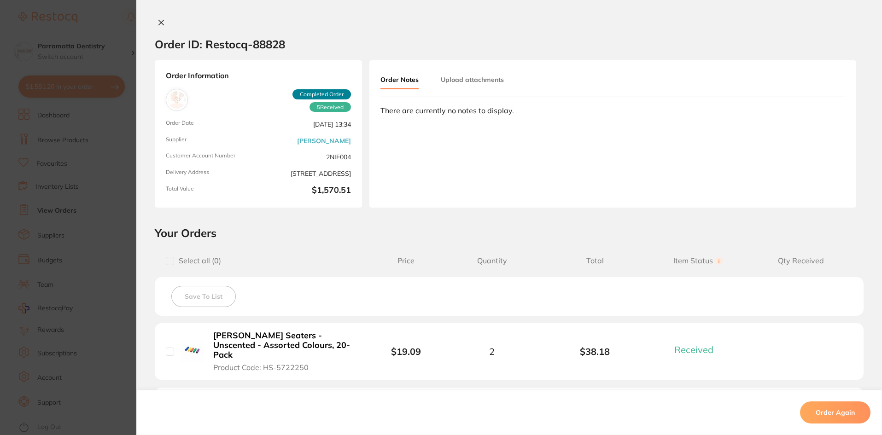
click at [476, 76] on button "Upload attachments" at bounding box center [472, 79] width 63 height 17
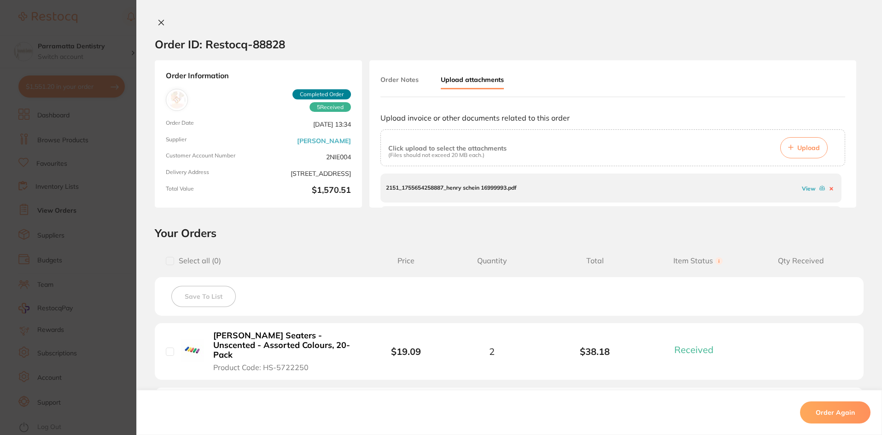
click at [802, 189] on link "View" at bounding box center [809, 188] width 14 height 7
drag, startPoint x: 843, startPoint y: 181, endPoint x: 844, endPoint y: 194, distance: 13.4
click at [844, 194] on div "Order Notes Upload attachments Upload invoice or other documents related to thi…" at bounding box center [612, 133] width 487 height 147
click at [802, 198] on link "View" at bounding box center [809, 199] width 14 height 7
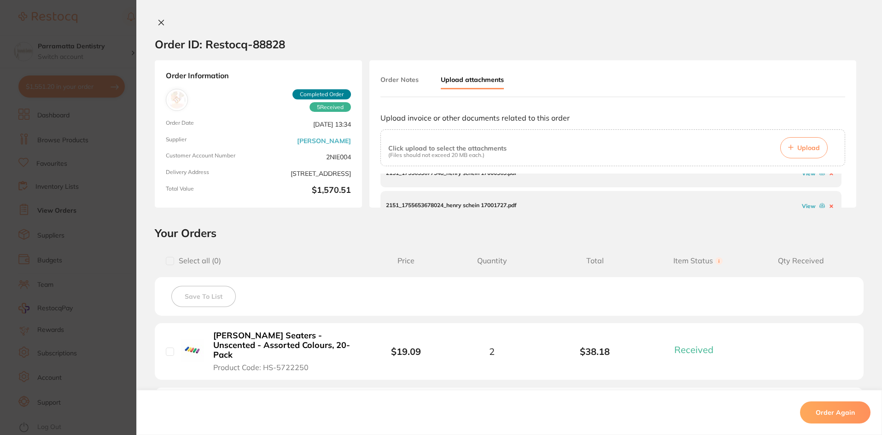
scroll to position [60, 0]
click at [803, 195] on link "View" at bounding box center [809, 193] width 14 height 7
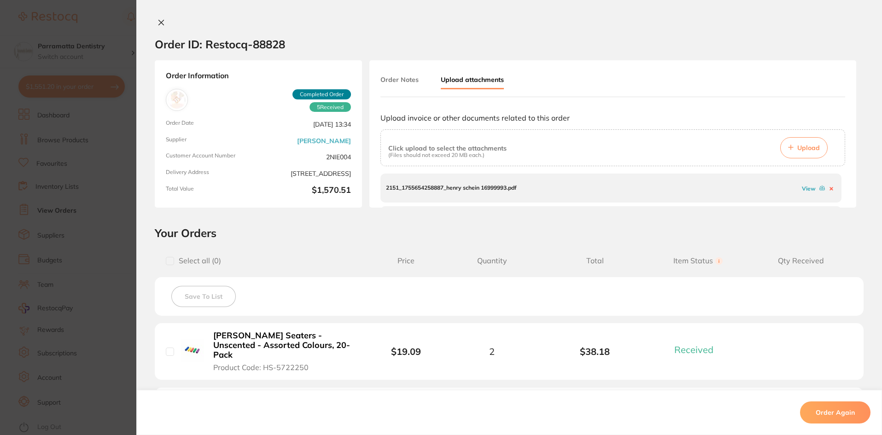
click at [158, 20] on icon at bounding box center [161, 22] width 7 height 7
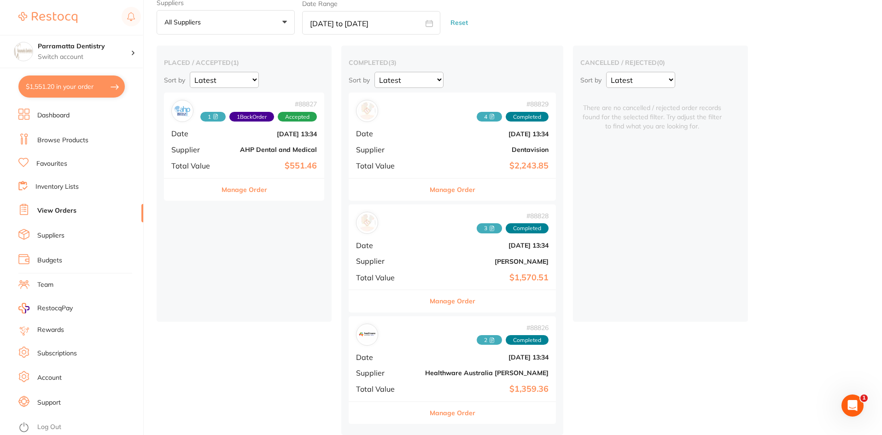
click at [489, 338] on icon at bounding box center [492, 341] width 6 height 6
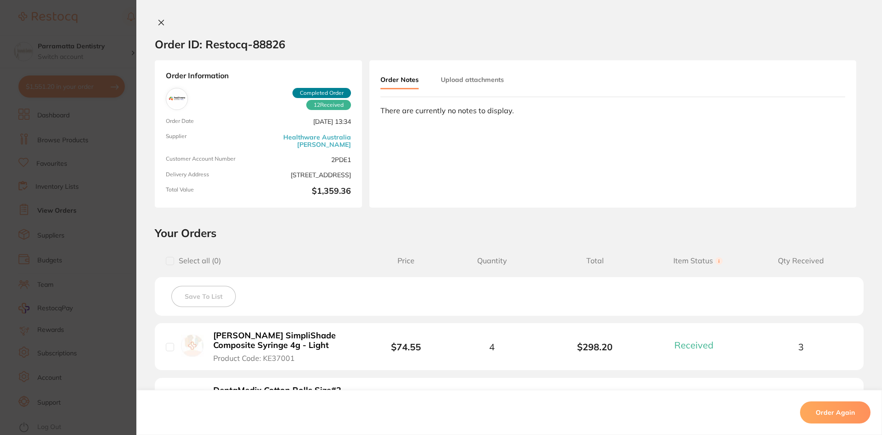
click at [481, 82] on button "Upload attachments" at bounding box center [472, 79] width 63 height 17
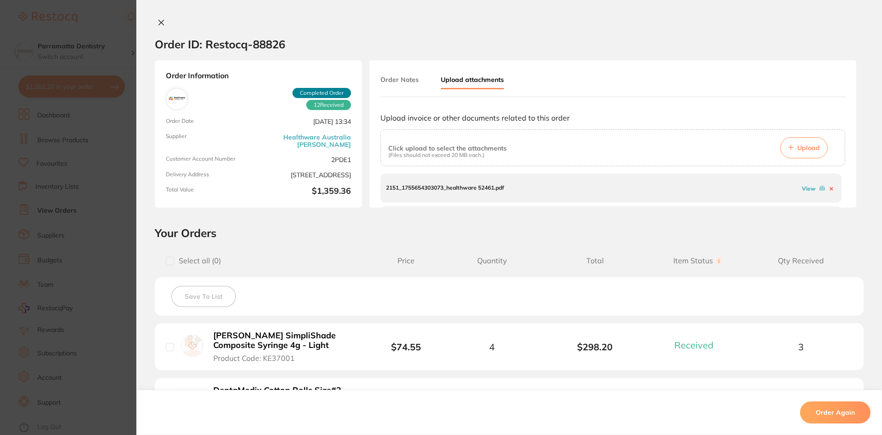
click at [802, 190] on link "View" at bounding box center [809, 188] width 14 height 7
click at [805, 193] on link "View" at bounding box center [809, 194] width 14 height 7
click at [160, 21] on icon at bounding box center [161, 22] width 7 height 7
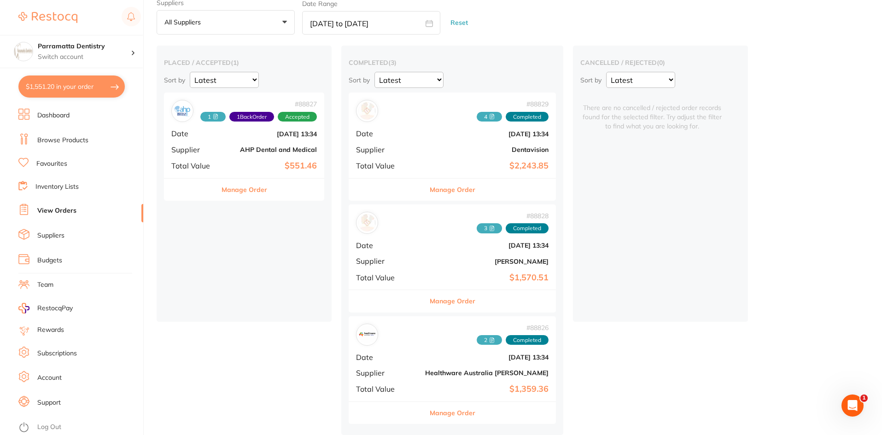
click at [489, 340] on icon at bounding box center [492, 341] width 6 height 6
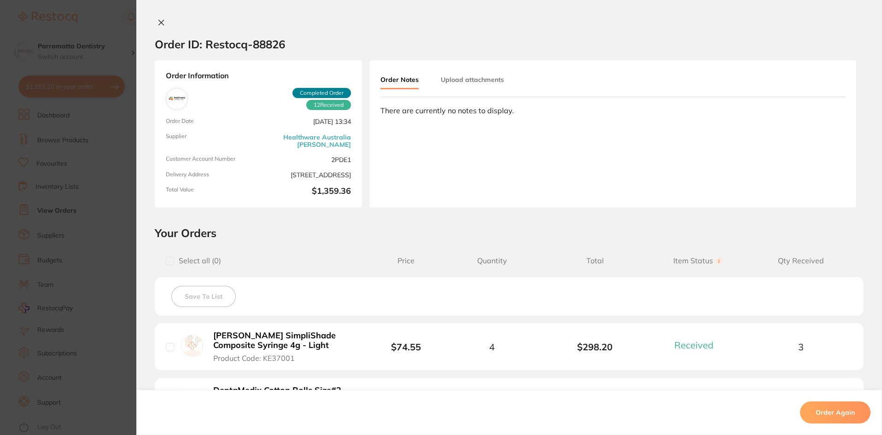
click at [485, 79] on button "Upload attachments" at bounding box center [472, 79] width 63 height 17
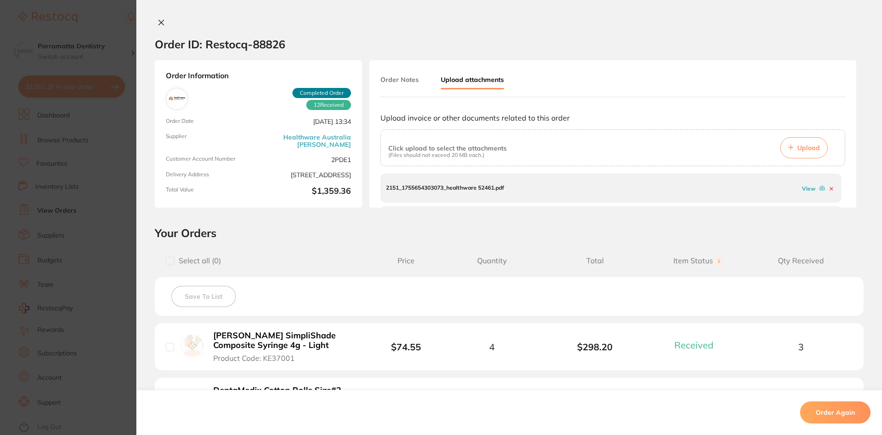
click at [802, 190] on link "View" at bounding box center [809, 188] width 14 height 7
click at [159, 24] on icon at bounding box center [161, 22] width 5 height 5
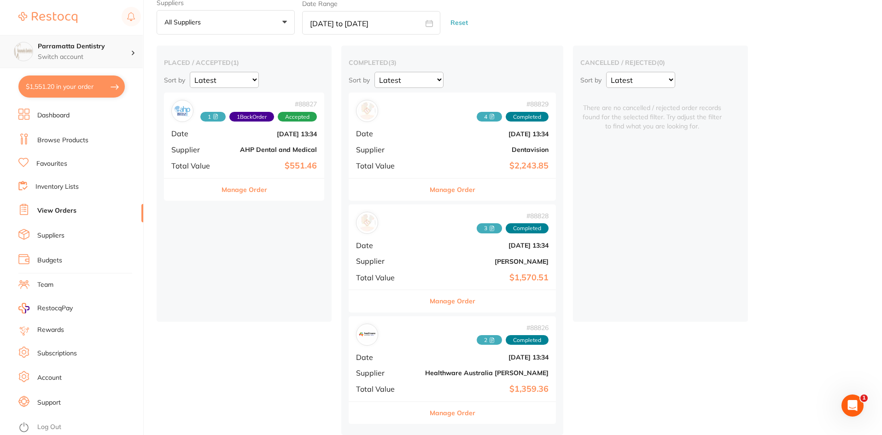
click at [91, 57] on p "Switch account" at bounding box center [84, 57] width 93 height 9
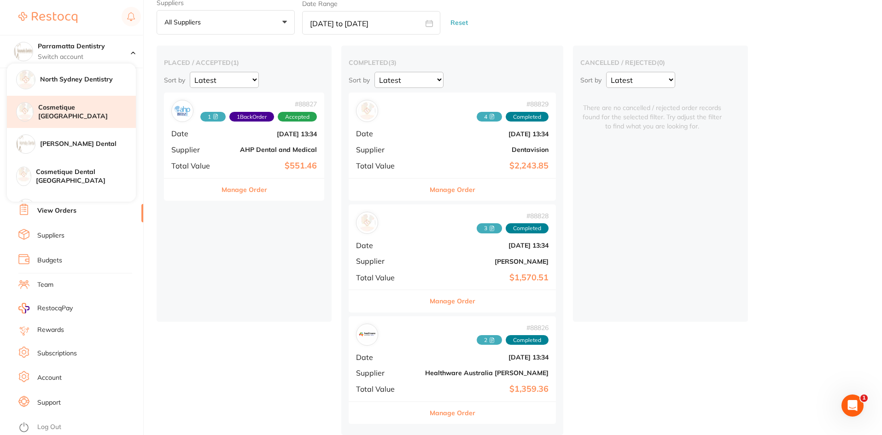
click at [104, 107] on h4 "Cosmetique [GEOGRAPHIC_DATA]" at bounding box center [87, 112] width 98 height 18
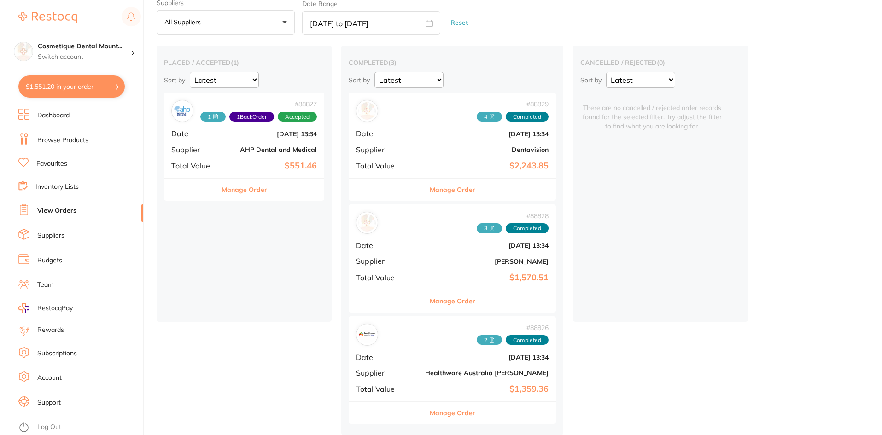
checkbox input "true"
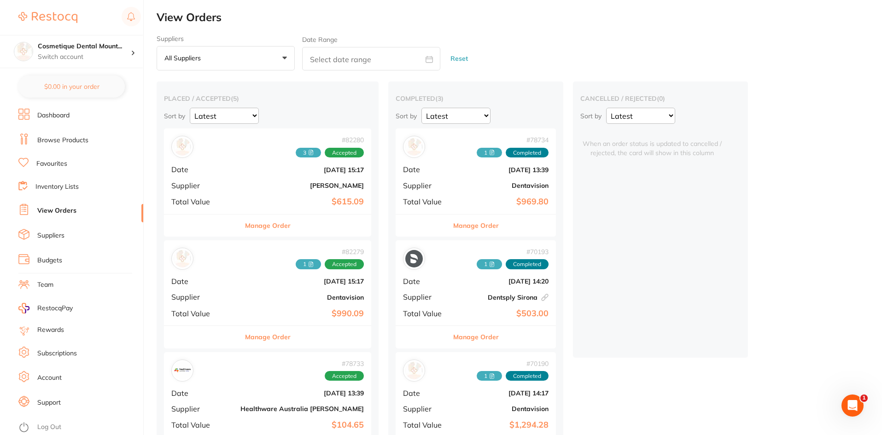
drag, startPoint x: 350, startPoint y: 54, endPoint x: 343, endPoint y: 55, distance: 6.9
click at [350, 54] on input "text" at bounding box center [371, 58] width 138 height 23
select select "8"
select select "2025"
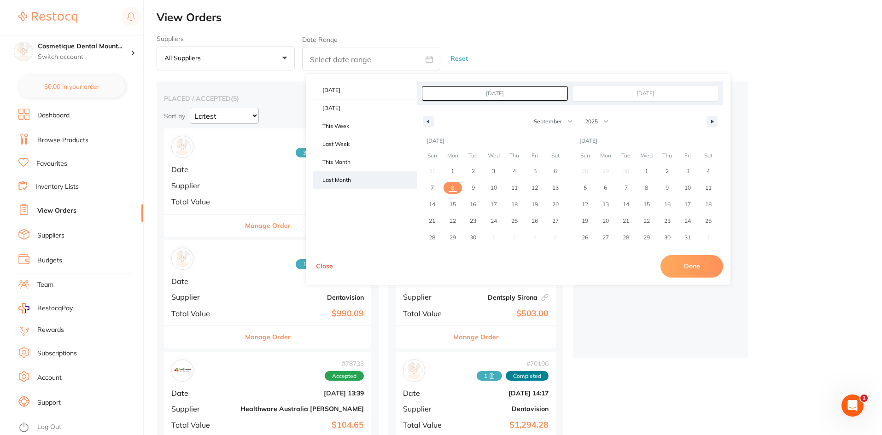
click at [360, 183] on span "Last Month" at bounding box center [365, 180] width 104 height 18
type input "[DATE]"
select select "7"
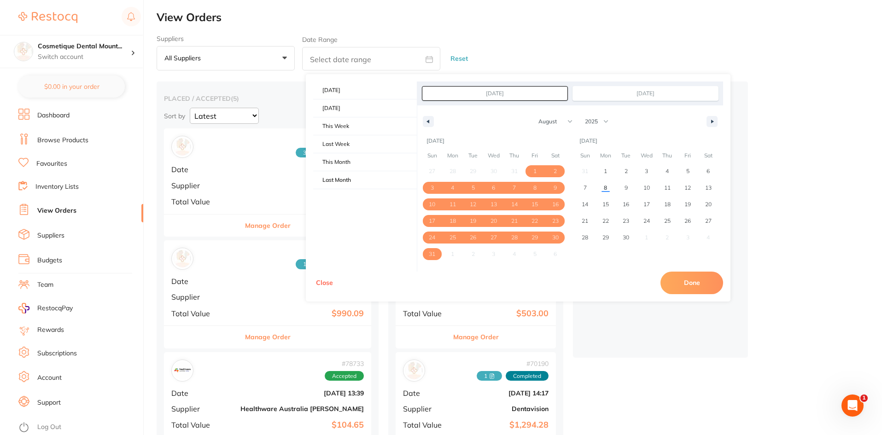
click at [701, 282] on button "Done" at bounding box center [692, 283] width 63 height 22
type input "[DATE] to [DATE]"
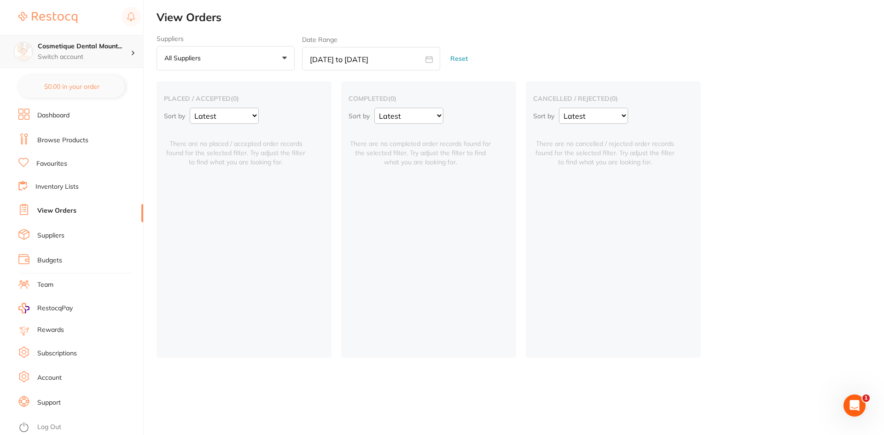
click at [76, 54] on p "Switch account" at bounding box center [84, 57] width 93 height 9
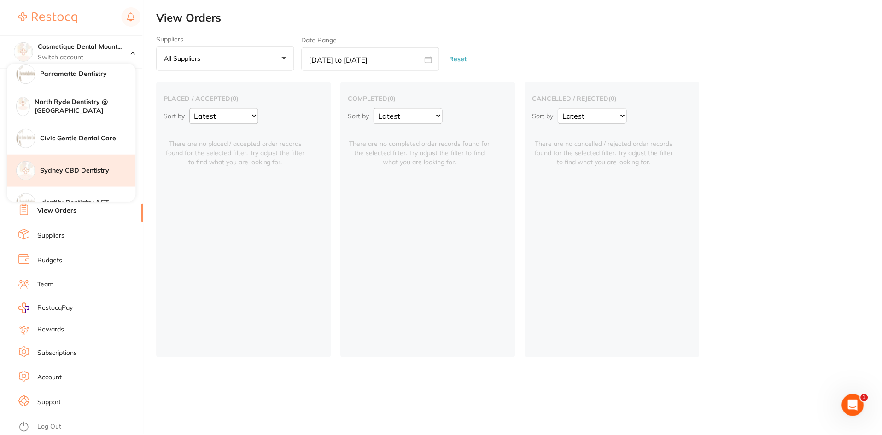
scroll to position [152, 0]
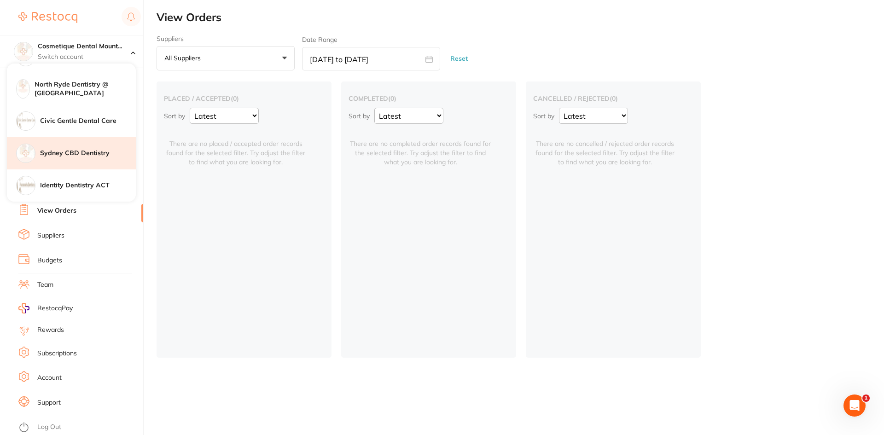
click at [88, 151] on h4 "Sydney CBD Dentistry" at bounding box center [88, 153] width 96 height 9
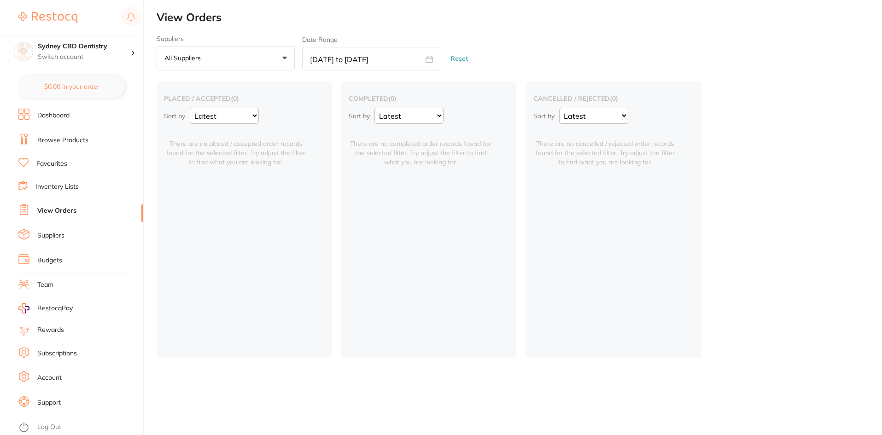
checkbox input "false"
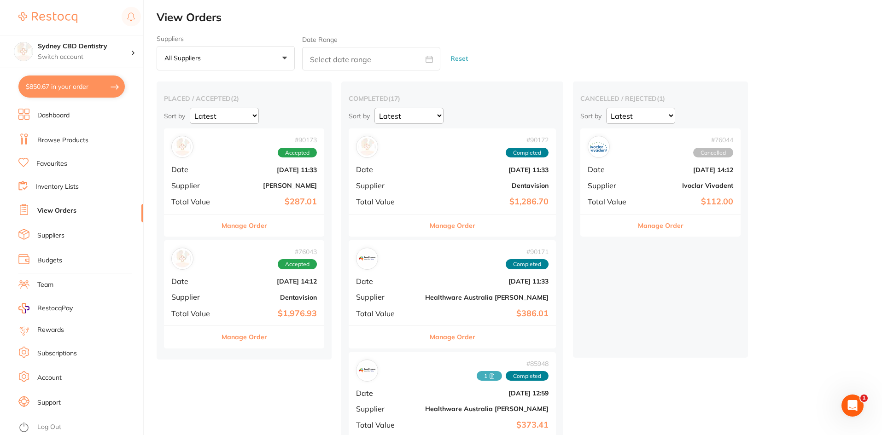
click at [354, 58] on input "text" at bounding box center [371, 58] width 138 height 23
select select "8"
select select "2025"
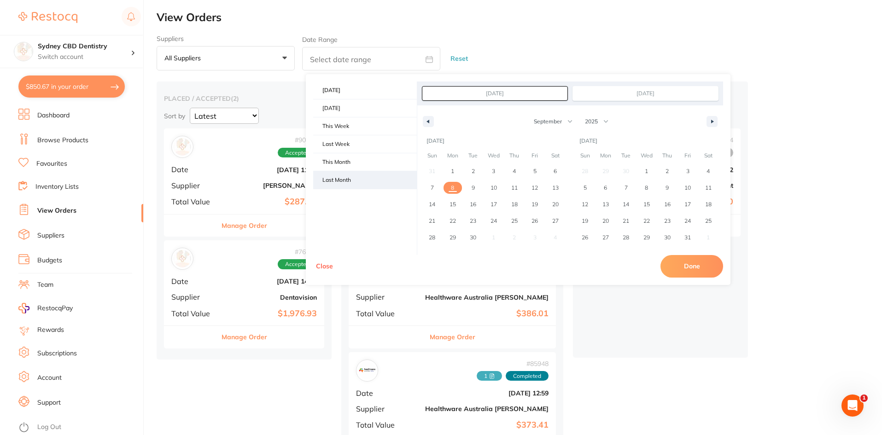
click at [350, 177] on span "Last Month" at bounding box center [365, 180] width 104 height 18
type input "[DATE]"
select select "7"
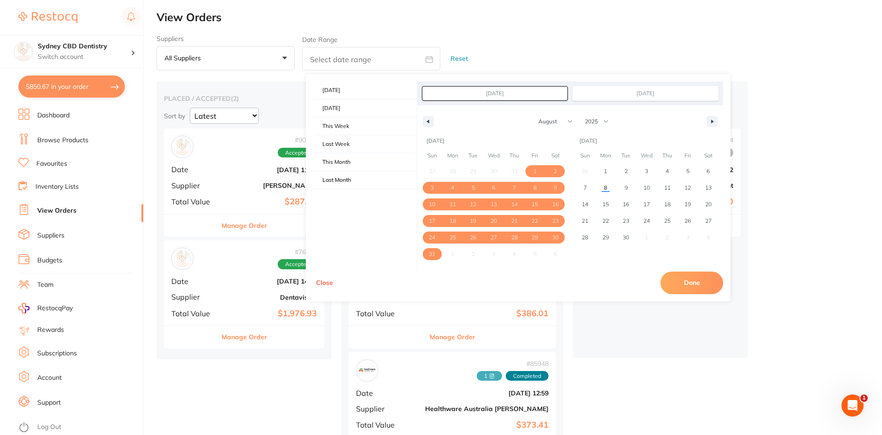
click at [689, 284] on button "Done" at bounding box center [692, 283] width 63 height 22
type input "[DATE] to [DATE]"
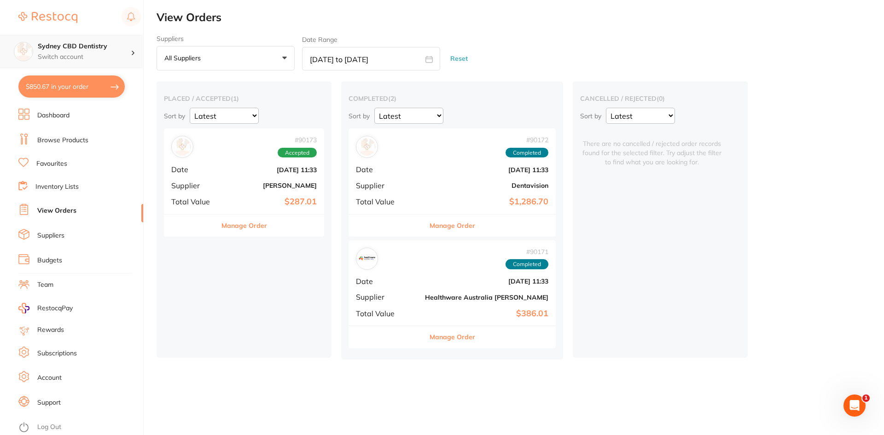
click at [76, 61] on p "Switch account" at bounding box center [84, 57] width 93 height 9
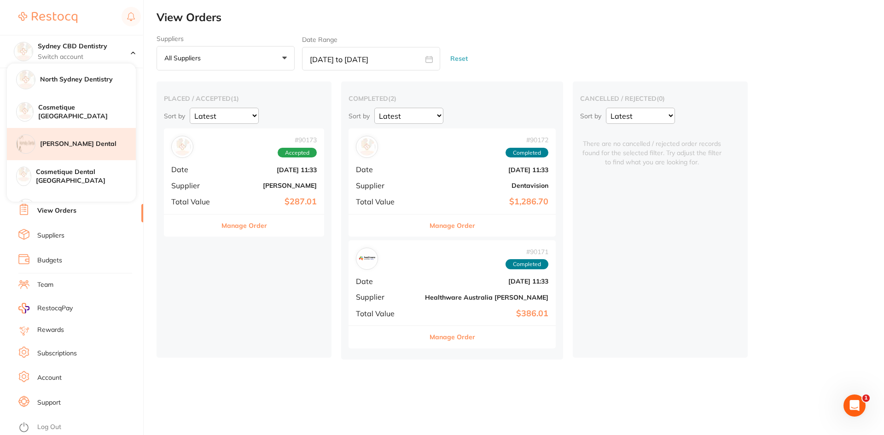
click at [70, 139] on div "[PERSON_NAME] Dental" at bounding box center [71, 144] width 129 height 32
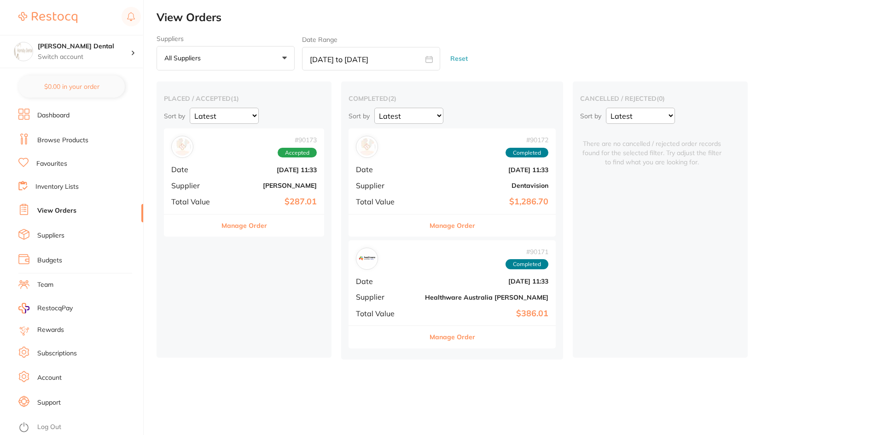
checkbox input "true"
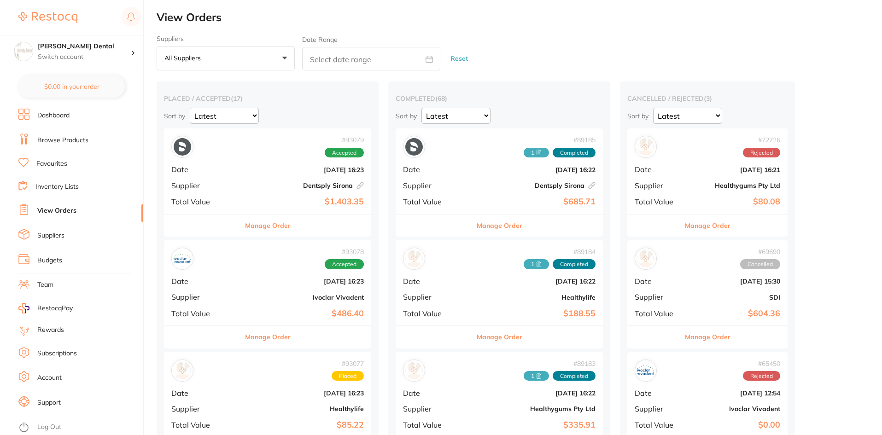
click at [344, 61] on input "text" at bounding box center [371, 58] width 138 height 23
select select "8"
select select "2025"
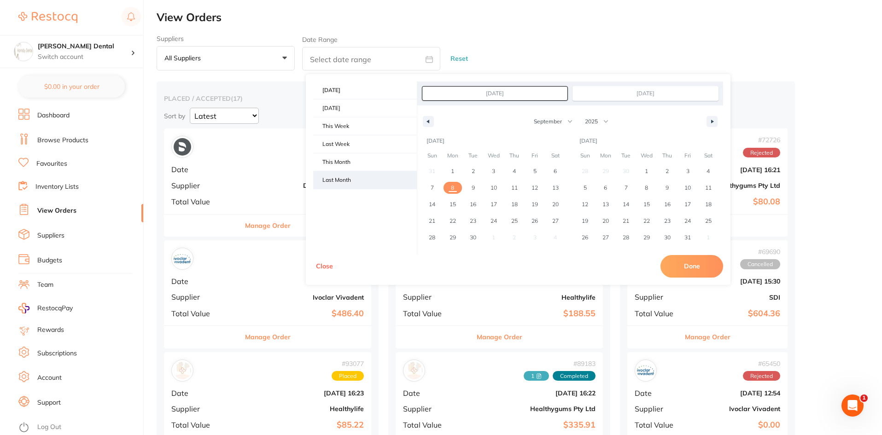
click at [352, 177] on span "Last Month" at bounding box center [365, 180] width 104 height 18
type input "[DATE]"
select select "7"
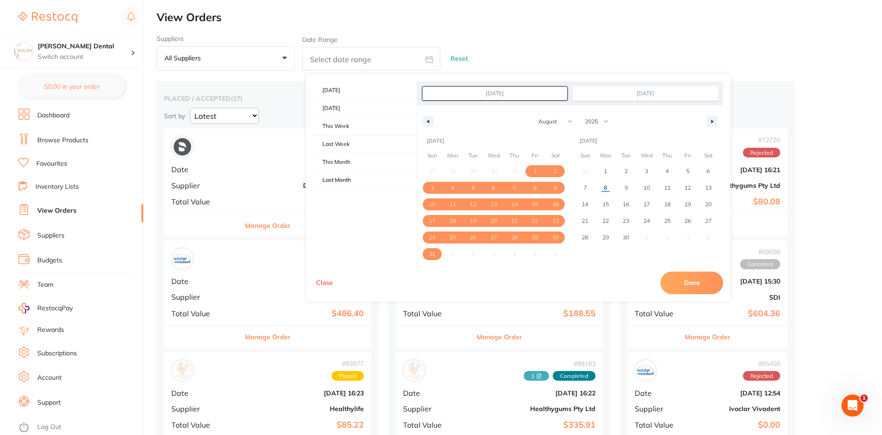
click at [683, 284] on button "Done" at bounding box center [692, 283] width 63 height 22
type input "[DATE] to [DATE]"
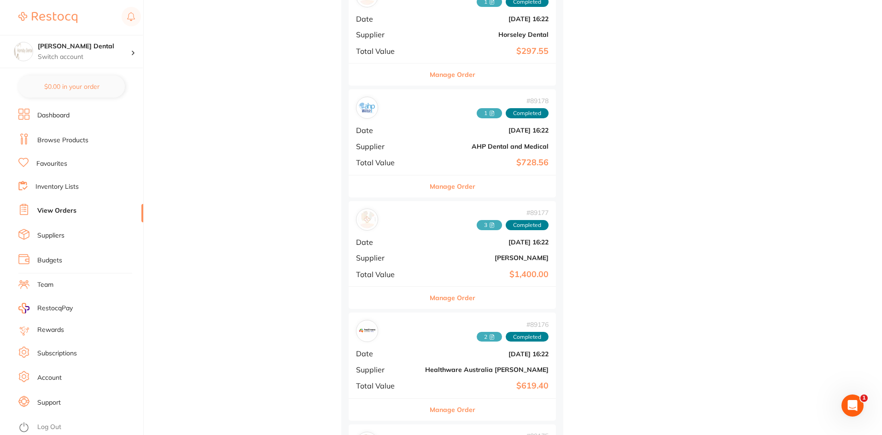
scroll to position [829, 0]
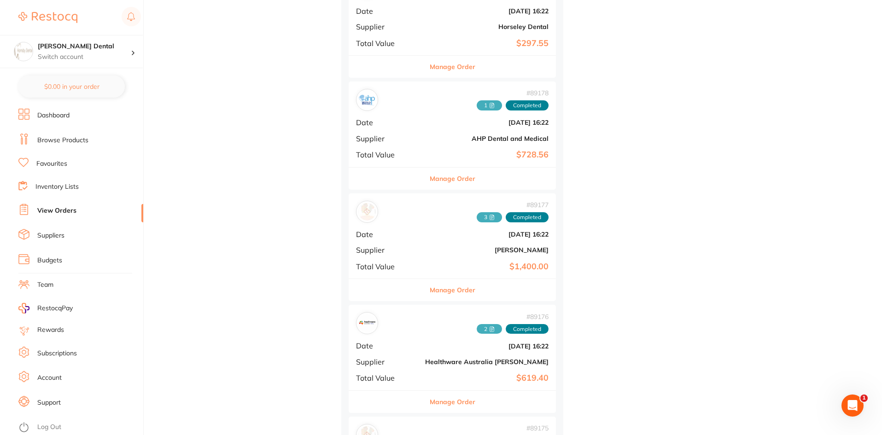
click at [477, 221] on span "3" at bounding box center [489, 217] width 25 height 10
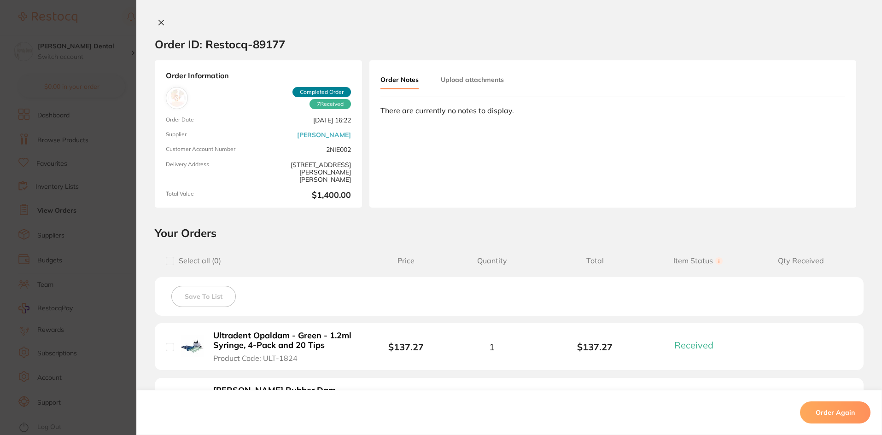
click at [456, 79] on button "Upload attachments" at bounding box center [472, 79] width 63 height 17
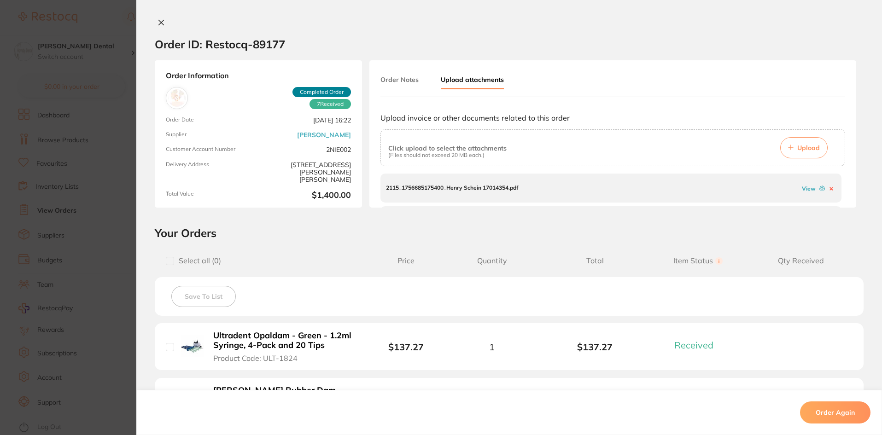
click at [802, 190] on link "View" at bounding box center [809, 188] width 14 height 7
click at [802, 195] on link "View" at bounding box center [809, 194] width 14 height 7
click at [808, 194] on link "View" at bounding box center [809, 193] width 14 height 7
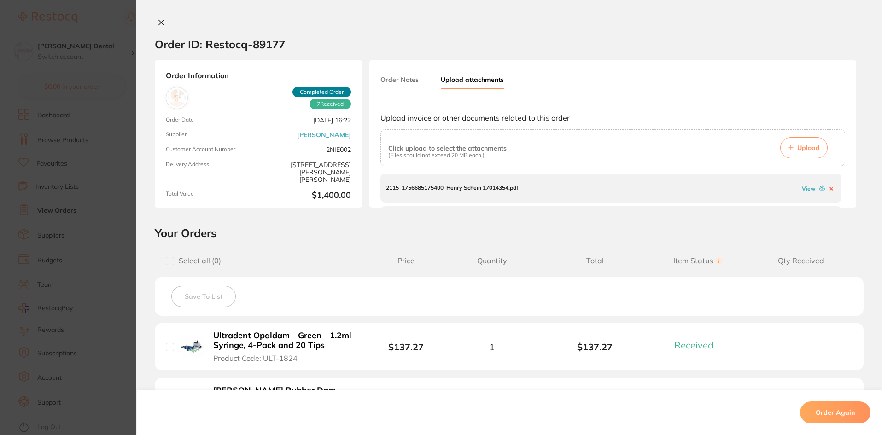
click at [164, 15] on div "Order ID: Restocq- 89177 Order Information 7 Received Completed Order Order Dat…" at bounding box center [509, 217] width 746 height 435
click at [158, 22] on icon at bounding box center [161, 22] width 7 height 7
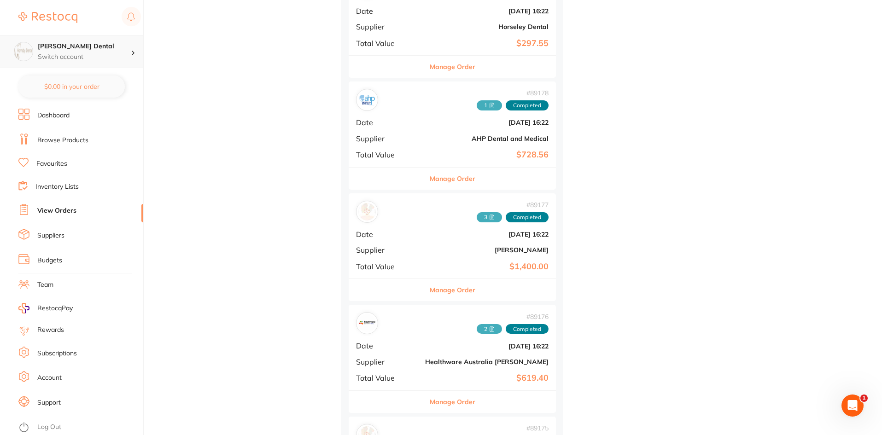
click at [89, 54] on p "Switch account" at bounding box center [84, 57] width 93 height 9
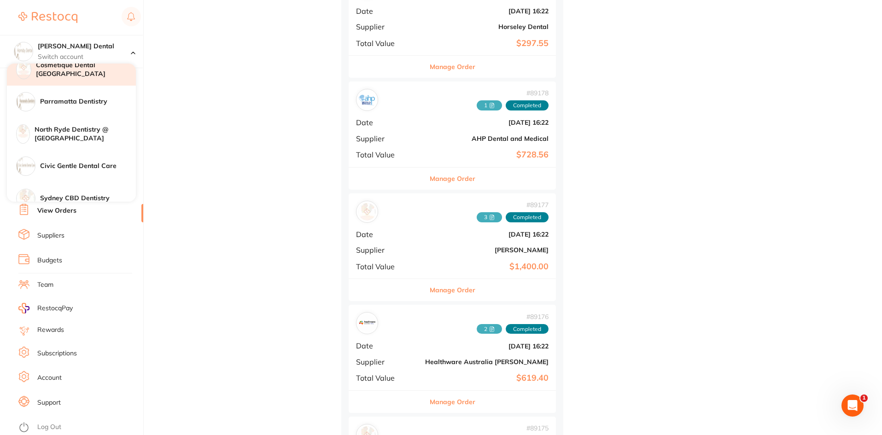
scroll to position [138, 0]
click at [88, 70] on h4 "Parramatta Dentistry" at bounding box center [88, 70] width 96 height 9
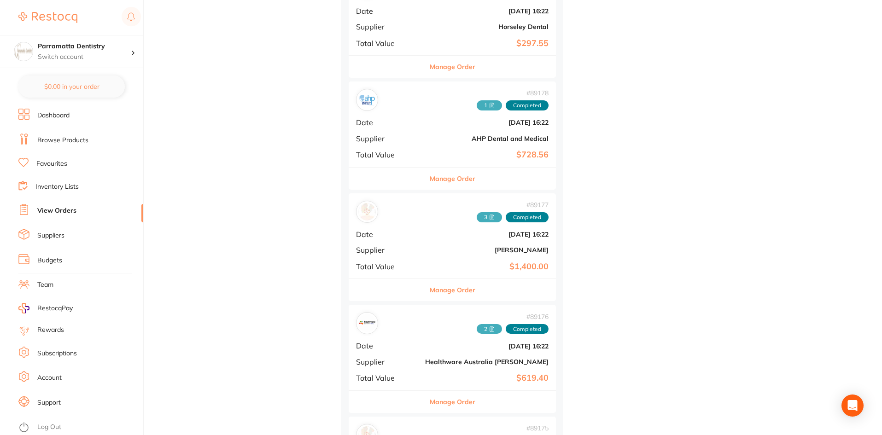
checkbox input "false"
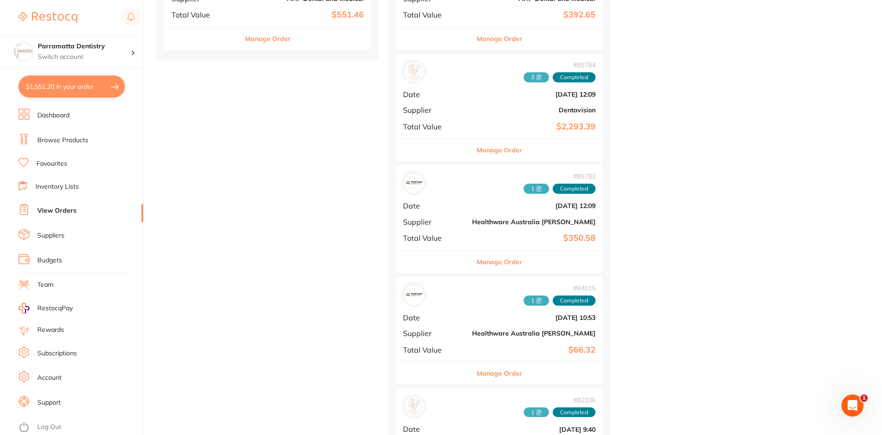
scroll to position [645, 0]
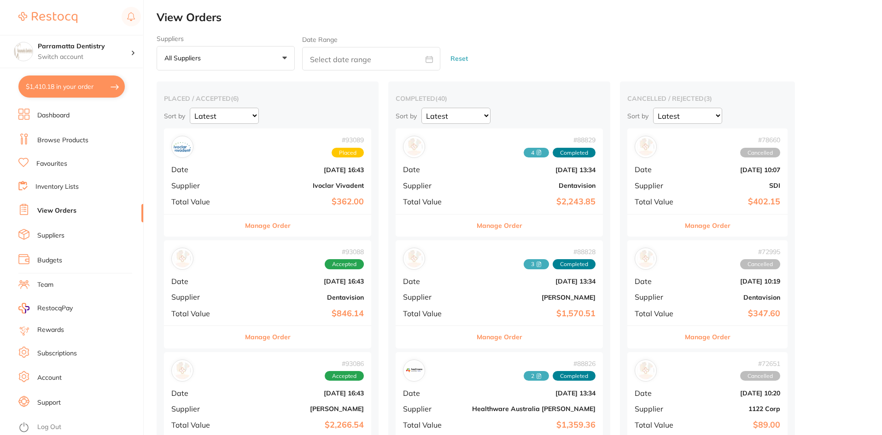
click at [370, 64] on input "text" at bounding box center [371, 58] width 138 height 23
select select "8"
select select "2025"
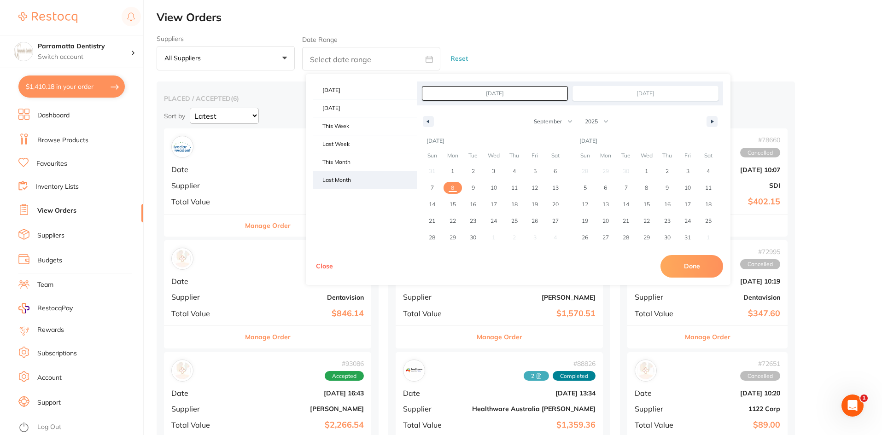
click at [343, 183] on span "Last Month" at bounding box center [365, 180] width 104 height 18
type input "[DATE]"
select select "7"
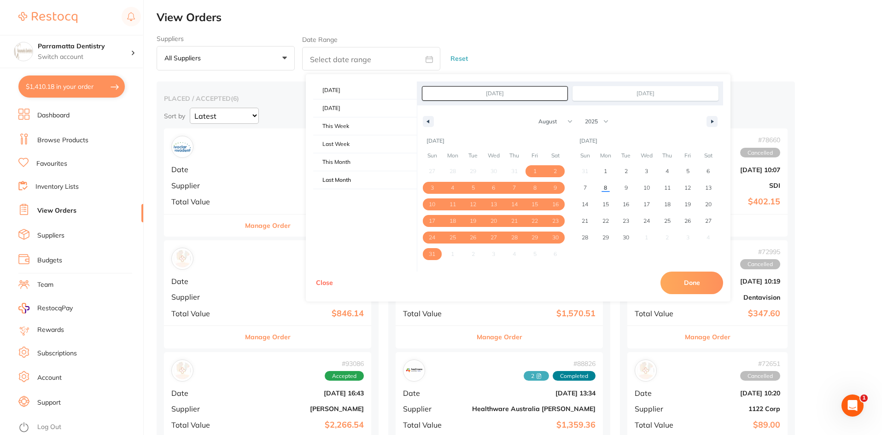
click at [696, 276] on button "Done" at bounding box center [692, 283] width 63 height 22
type input "[DATE] to [DATE]"
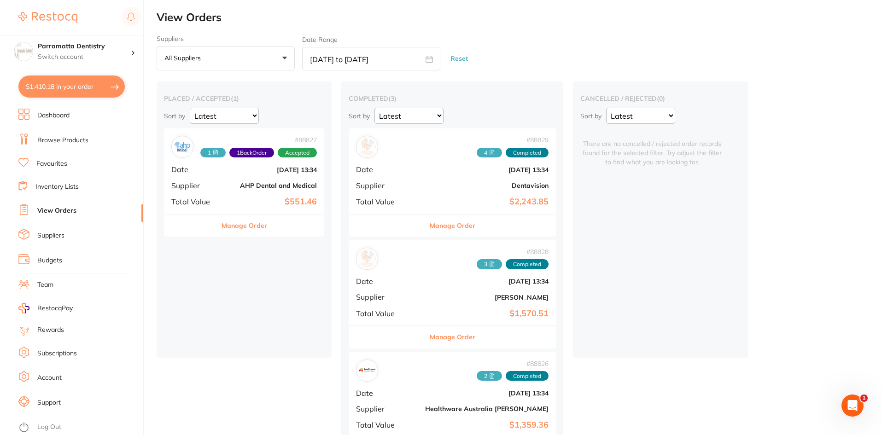
click at [489, 263] on icon at bounding box center [492, 265] width 6 height 6
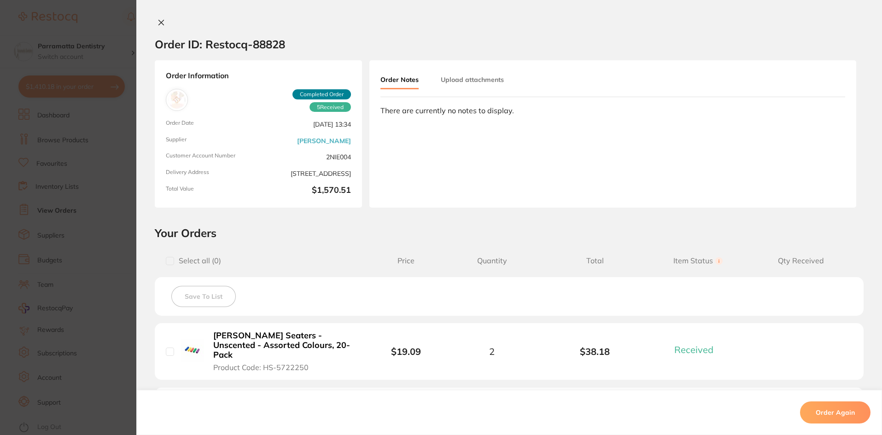
click at [464, 87] on button "Upload attachments" at bounding box center [472, 79] width 63 height 17
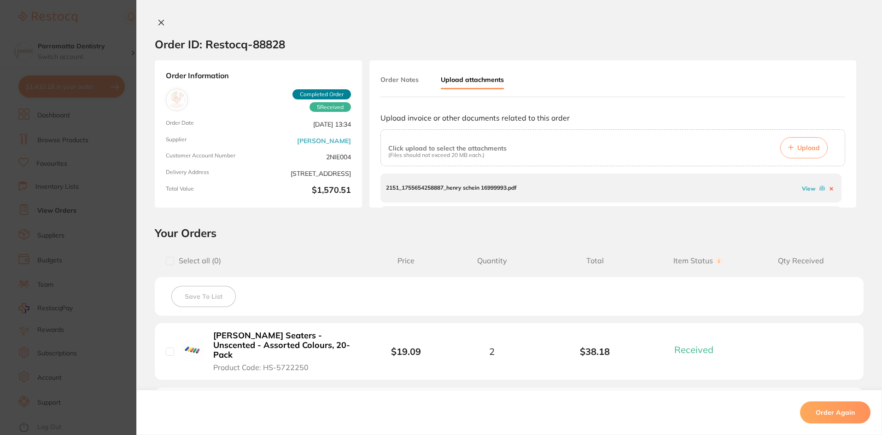
click at [804, 189] on link "View" at bounding box center [809, 188] width 14 height 7
click at [804, 193] on link "View" at bounding box center [809, 190] width 14 height 7
click at [804, 195] on link "View" at bounding box center [809, 193] width 14 height 7
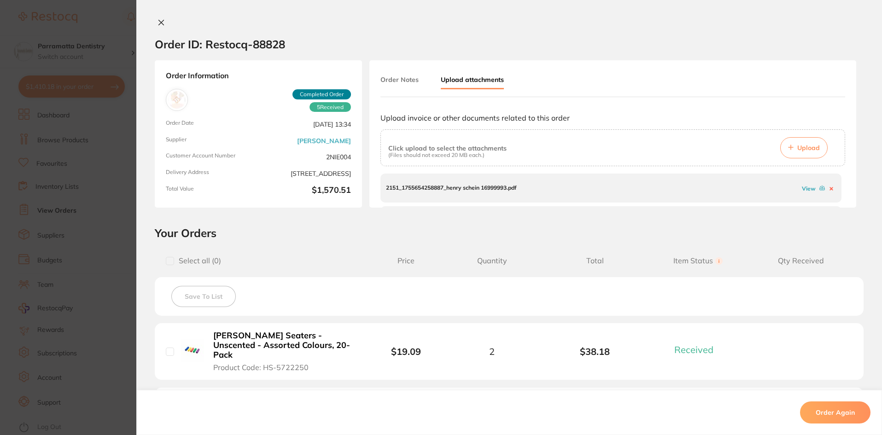
click at [164, 23] on button at bounding box center [161, 23] width 13 height 10
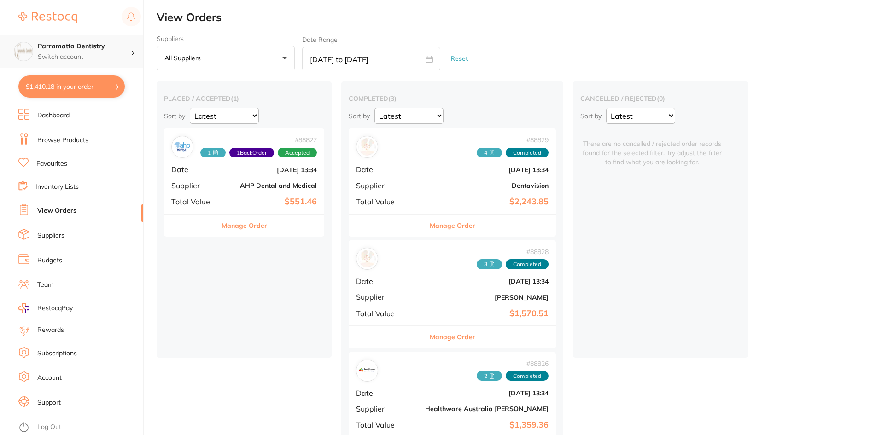
click at [85, 53] on p "Switch account" at bounding box center [84, 57] width 93 height 9
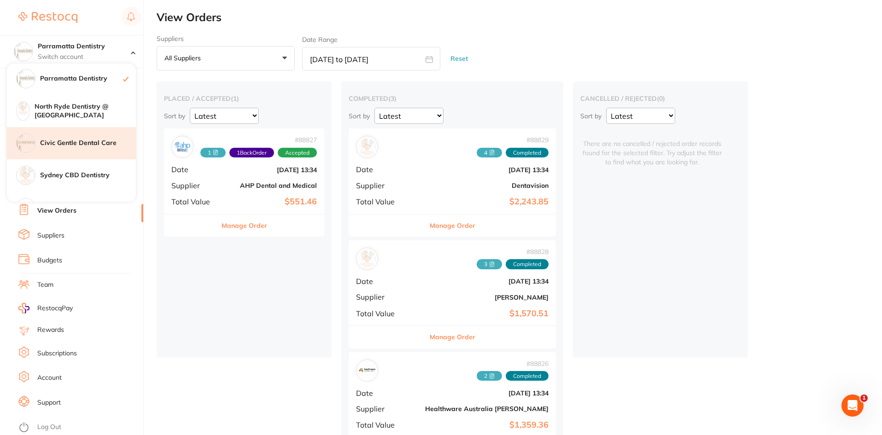
scroll to position [138, 0]
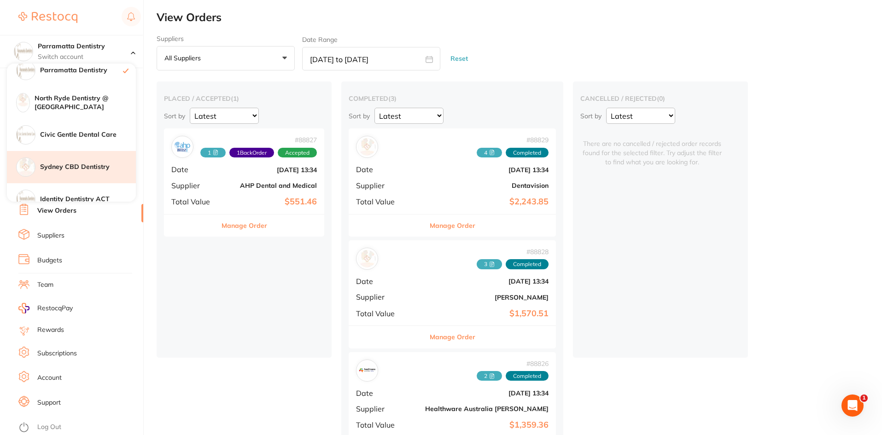
click at [61, 167] on h4 "Sydney CBD Dentistry" at bounding box center [88, 167] width 96 height 9
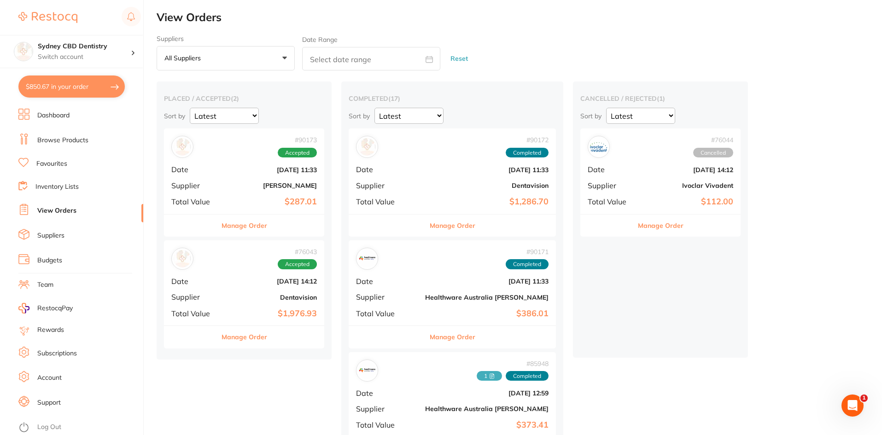
click at [401, 56] on input "text" at bounding box center [371, 58] width 138 height 23
select select "8"
select select "2025"
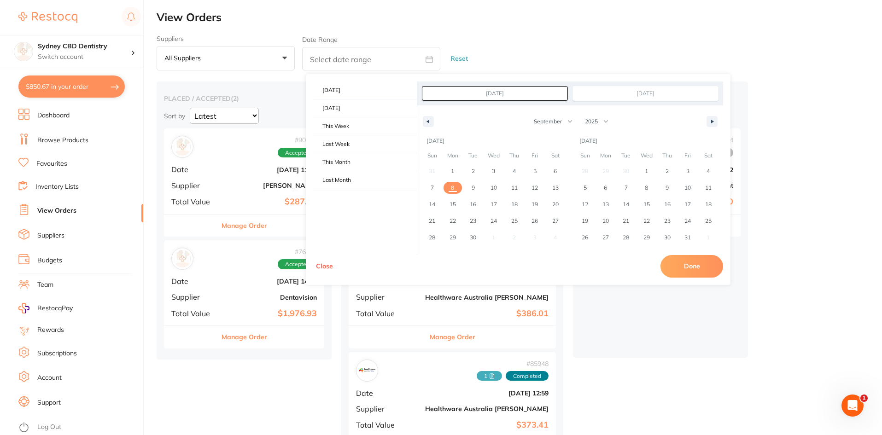
click at [345, 190] on div "[DATE] [DATE] This Week Last Week This Month Last Month 1 days up to [DATE] 1 d…" at bounding box center [365, 169] width 104 height 174
click at [349, 186] on span "Last Month" at bounding box center [365, 180] width 104 height 18
type input "[DATE]"
select select "7"
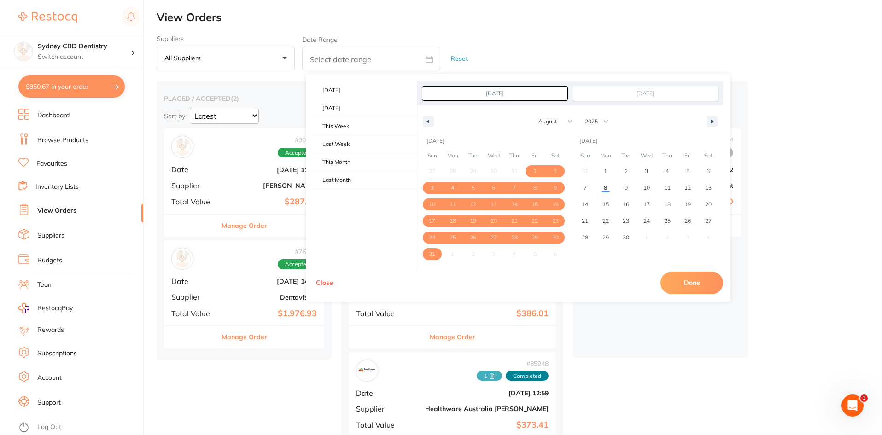
click at [689, 287] on button "Done" at bounding box center [692, 283] width 63 height 22
type input "[DATE] to [DATE]"
